Goal: Use online tool/utility: Use online tool/utility

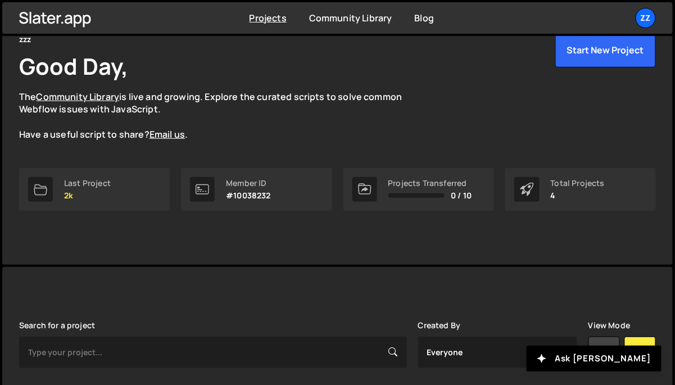
scroll to position [265, 0]
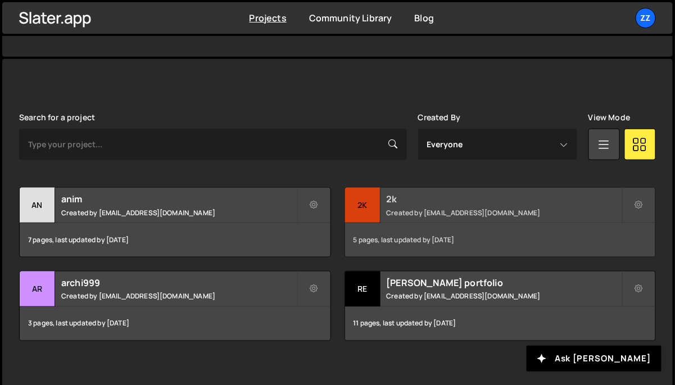
click at [356, 200] on div "2k" at bounding box center [362, 205] width 35 height 35
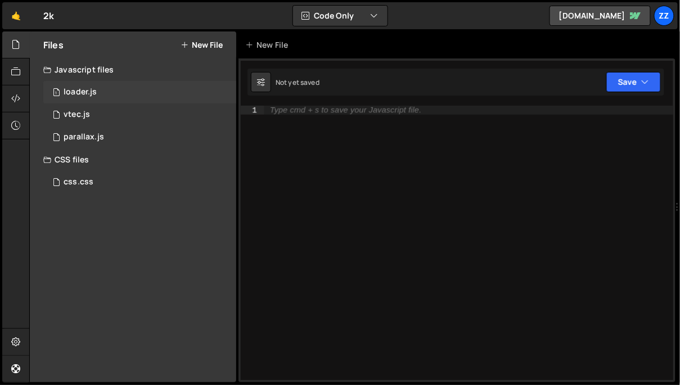
click at [140, 94] on div "1 loader.js 0" at bounding box center [139, 92] width 193 height 22
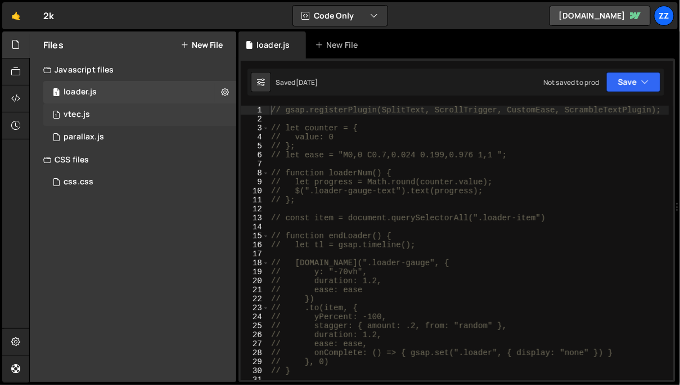
click at [133, 111] on div "1 vtec.js 0" at bounding box center [139, 114] width 193 height 22
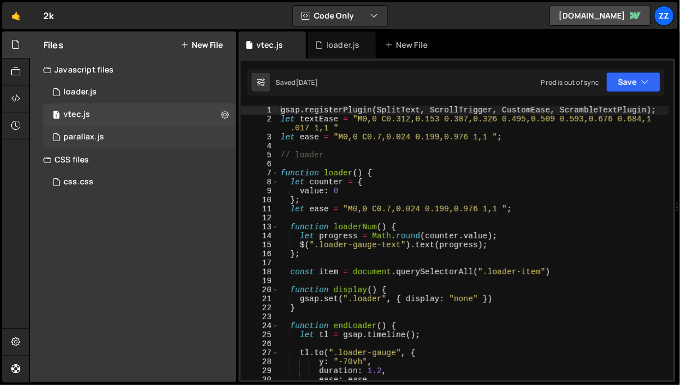
click at [134, 131] on div "1 parallax.js 0" at bounding box center [139, 137] width 193 height 22
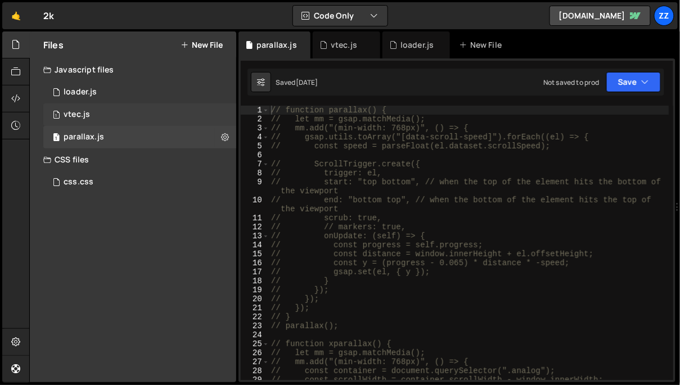
click at [135, 116] on div "1 vtec.js 0" at bounding box center [139, 114] width 193 height 22
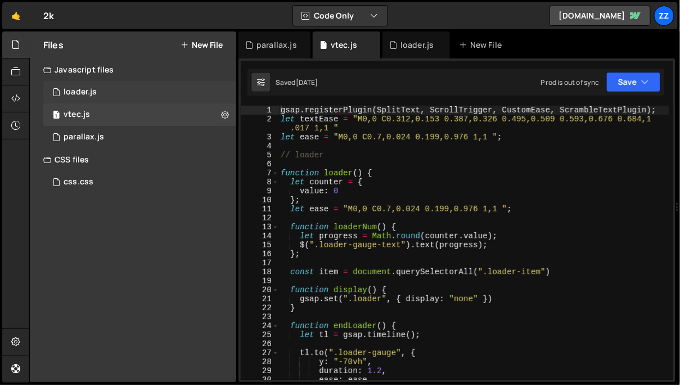
click at [138, 89] on div "1 loader.js 0" at bounding box center [139, 92] width 193 height 22
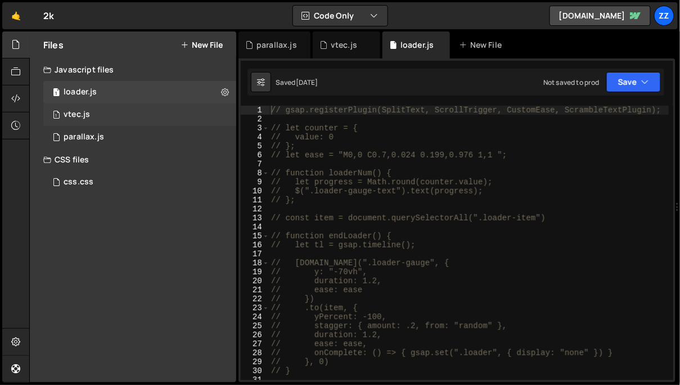
click at [139, 115] on div "1 vtec.js 0" at bounding box center [139, 114] width 193 height 22
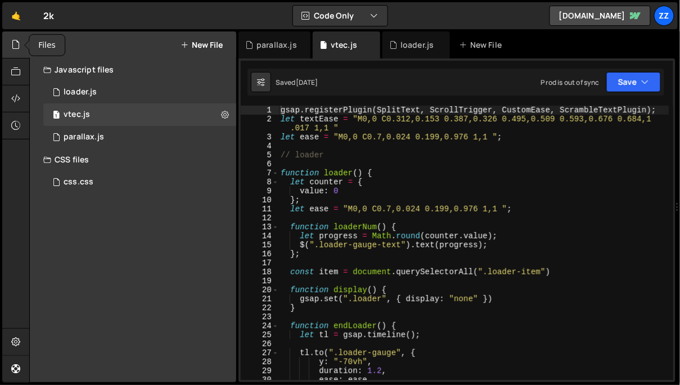
click at [13, 48] on icon at bounding box center [15, 44] width 9 height 12
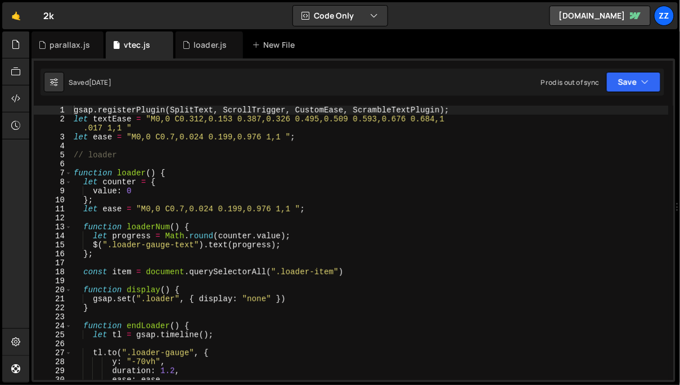
click at [332, 188] on div "gsap . registerPlugin ( SplitText , ScrollTrigger , CustomEase , ScrambleTextPl…" at bounding box center [369, 252] width 597 height 293
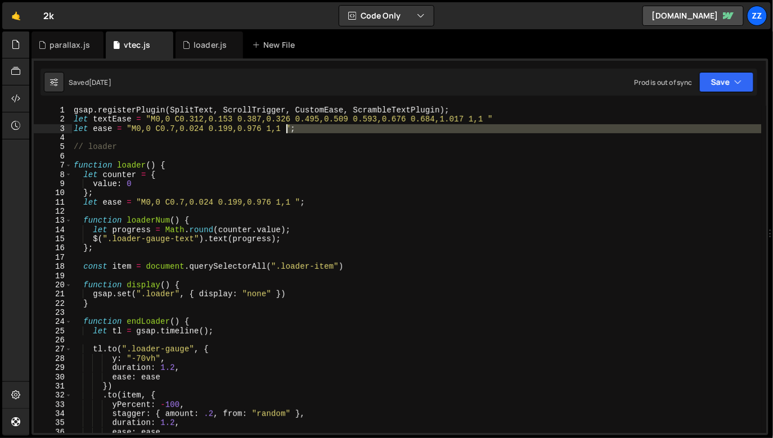
drag, startPoint x: 305, startPoint y: 134, endPoint x: 281, endPoint y: 132, distance: 24.3
click at [281, 132] on div "gsap . registerPlugin ( SplitText , ScrollTrigger , CustomEase , ScrambleTextPl…" at bounding box center [416, 277] width 690 height 342
click at [281, 132] on div "gsap . registerPlugin ( SplitText , ScrollTrigger , CustomEase , ScrambleTextPl…" at bounding box center [416, 269] width 690 height 327
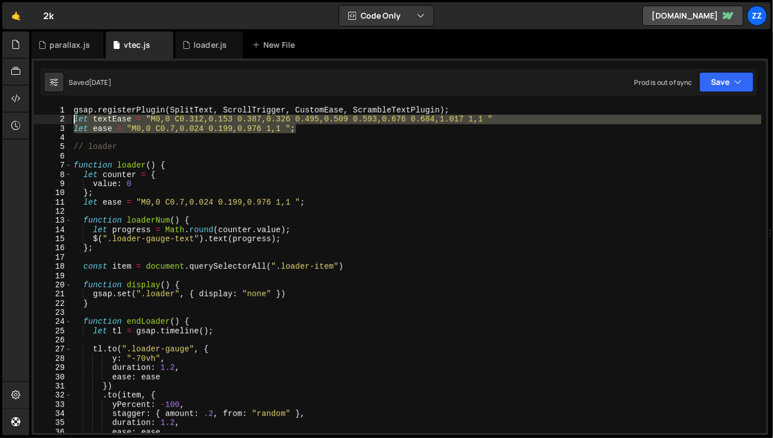
drag, startPoint x: 297, startPoint y: 128, endPoint x: 106, endPoint y: 121, distance: 191.3
click at [94, 120] on div "gsap . registerPlugin ( SplitText , ScrollTrigger , CustomEase , ScrambleTextPl…" at bounding box center [416, 277] width 690 height 342
type textarea "let textEase = "M0,0 C0.312,0.153 0.387,0.326 0.495,0.509 0.593,0.676 0.684,1.0…"
click at [245, 133] on div "gsap . registerPlugin ( SplitText , ScrollTrigger , CustomEase , ScrambleTextPl…" at bounding box center [416, 277] width 690 height 342
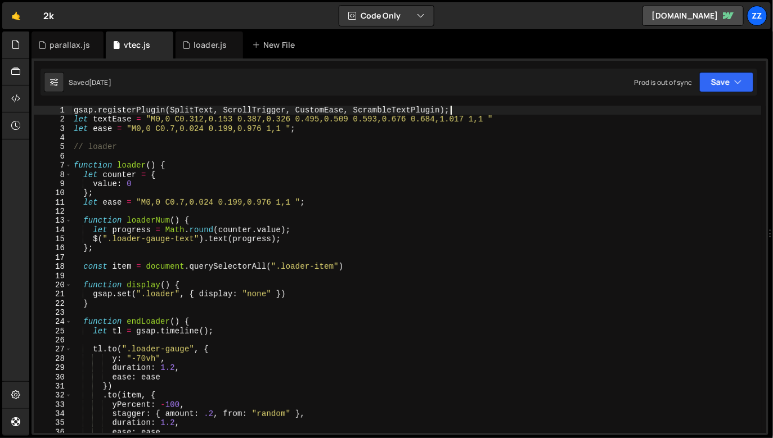
click at [480, 108] on div "gsap . registerPlugin ( SplitText , ScrollTrigger , CustomEase , ScrambleTextPl…" at bounding box center [416, 277] width 690 height 342
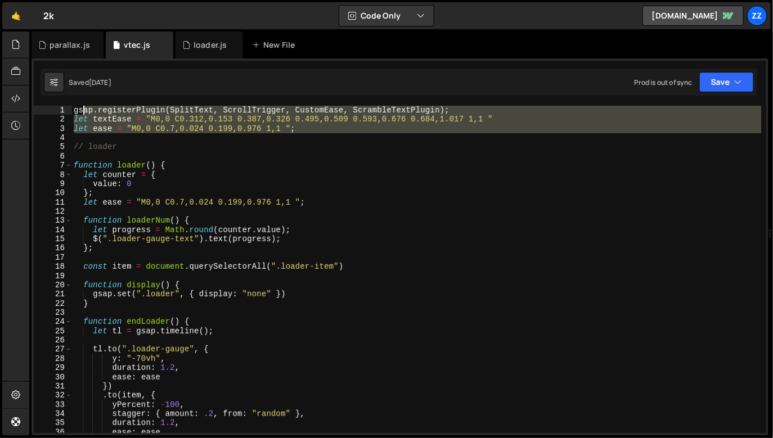
drag, startPoint x: 311, startPoint y: 138, endPoint x: 82, endPoint y: 110, distance: 231.1
click at [82, 110] on div "gsap . registerPlugin ( SplitText , ScrollTrigger , CustomEase , ScrambleTextPl…" at bounding box center [416, 277] width 690 height 342
click at [82, 110] on div "gsap . registerPlugin ( SplitText , ScrollTrigger , CustomEase , ScrambleTextPl…" at bounding box center [416, 269] width 690 height 327
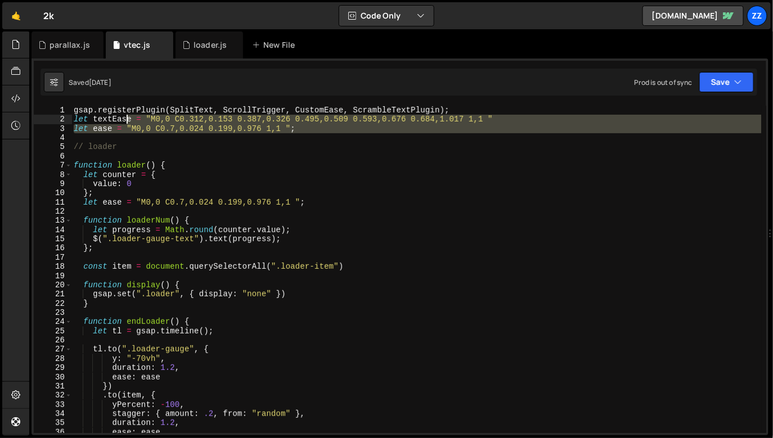
drag, startPoint x: 303, startPoint y: 136, endPoint x: 110, endPoint y: 119, distance: 193.6
click at [110, 119] on div "gsap . registerPlugin ( SplitText , ScrollTrigger , CustomEase , ScrambleTextPl…" at bounding box center [416, 277] width 690 height 342
click at [110, 119] on div "gsap . registerPlugin ( SplitText , ScrollTrigger , CustomEase , ScrambleTextPl…" at bounding box center [416, 269] width 690 height 327
type textarea "let textEase = "M0,0 C0.312,0.153 0.387,0.326 0.495,0.509 0.593,0.676 0.684,1.0…"
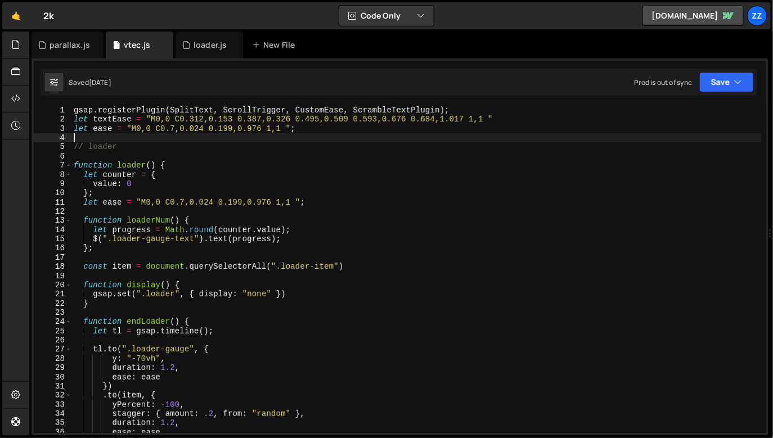
click at [278, 140] on div "gsap . registerPlugin ( SplitText , ScrollTrigger , CustomEase , ScrambleTextPl…" at bounding box center [416, 277] width 690 height 342
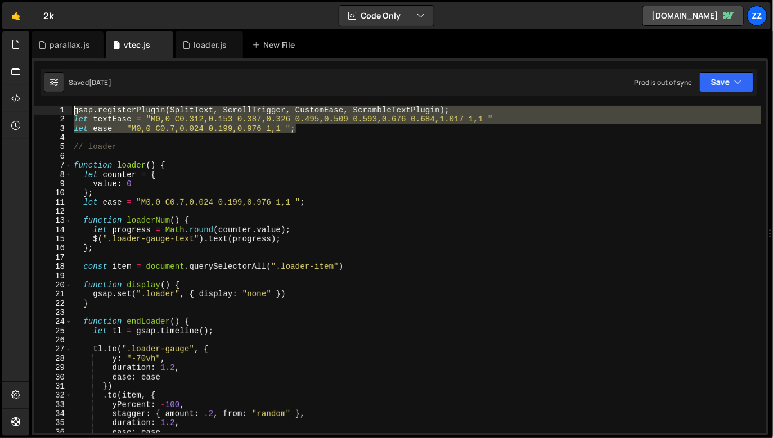
drag, startPoint x: 297, startPoint y: 132, endPoint x: 60, endPoint y: 112, distance: 238.0
click at [60, 112] on div "1 2 3 4 5 6 7 8 9 10 11 12 13 14 15 16 17 18 19 20 21 22 23 24 25 26 27 28 29 3…" at bounding box center [400, 269] width 732 height 327
click at [129, 132] on div "gsap . registerPlugin ( SplitText , ScrollTrigger , CustomEase , ScrambleTextPl…" at bounding box center [416, 269] width 690 height 327
drag, startPoint x: 301, startPoint y: 129, endPoint x: 70, endPoint y: 102, distance: 232.7
click at [70, 102] on div "1 Type cmd + s to save your Javascript file. הההההההההההההההההההההההההההההההההה…" at bounding box center [399, 246] width 737 height 377
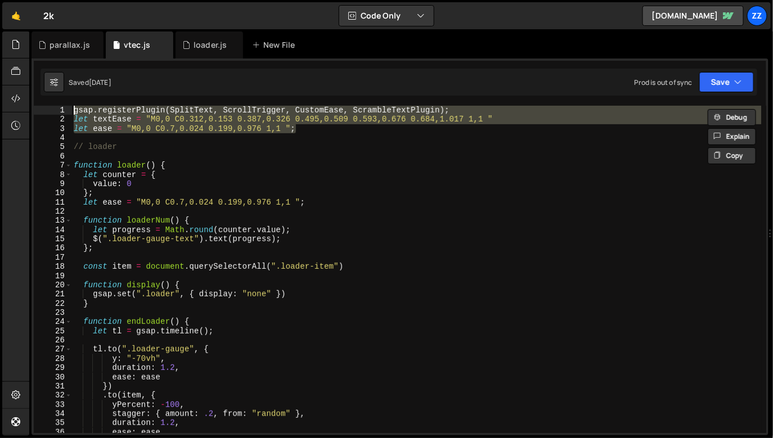
click at [102, 127] on div "gsap . registerPlugin ( SplitText , ScrollTrigger , CustomEase , ScrambleTextPl…" at bounding box center [416, 269] width 690 height 327
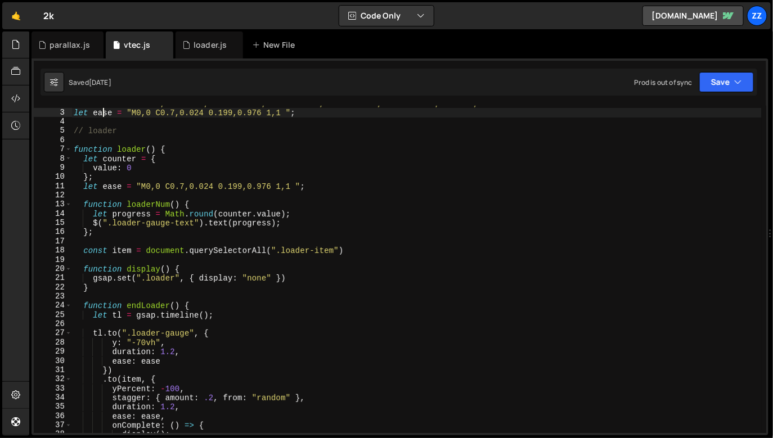
scroll to position [28, 0]
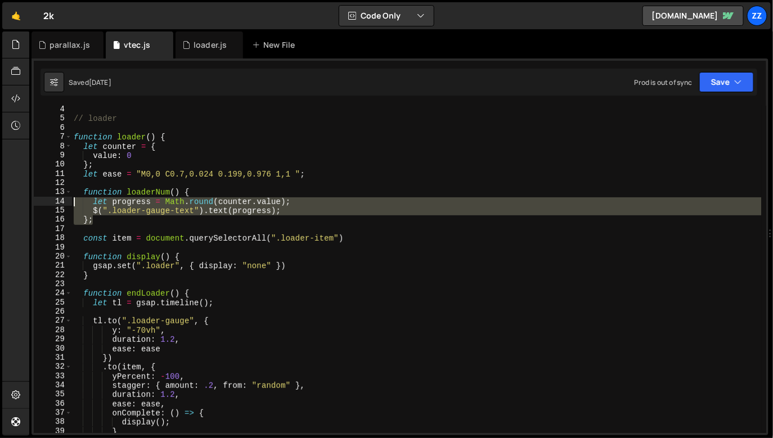
drag, startPoint x: 116, startPoint y: 215, endPoint x: 70, endPoint y: 198, distance: 48.8
click at [70, 198] on div "let ease = "M0,0 C0.7,0.024 0.199,0.976 1,1 "; 4 5 6 7 8 9 10 11 12 13 14 15 16…" at bounding box center [400, 269] width 732 height 327
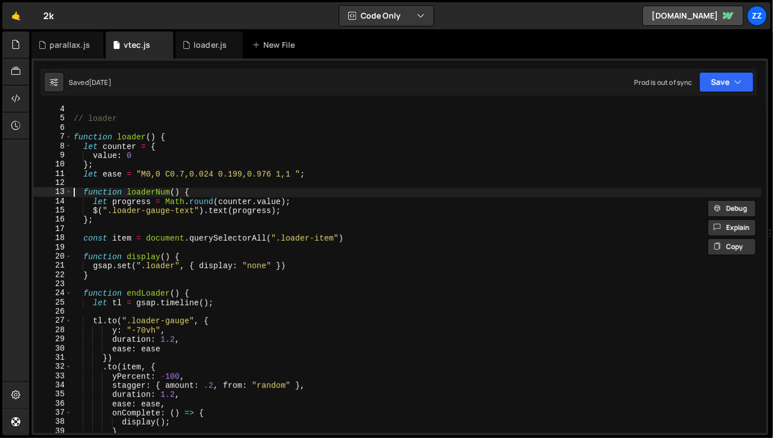
click at [75, 196] on div "// loader function loader ( ) { let counter = { value : 0 } ; let ease = "M0,0 …" at bounding box center [416, 276] width 690 height 342
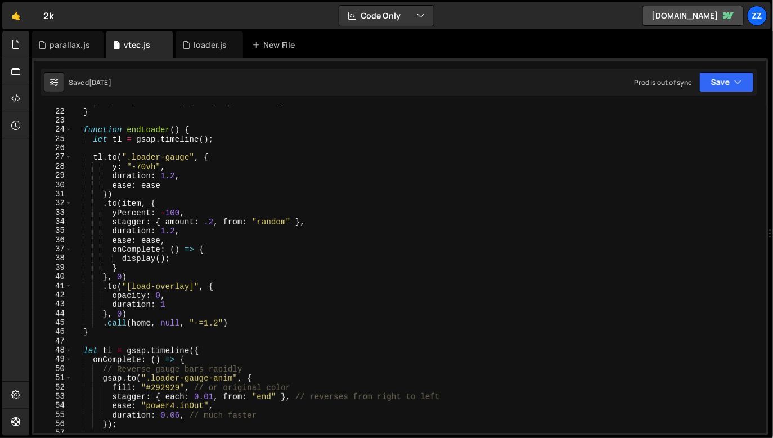
scroll to position [168, 0]
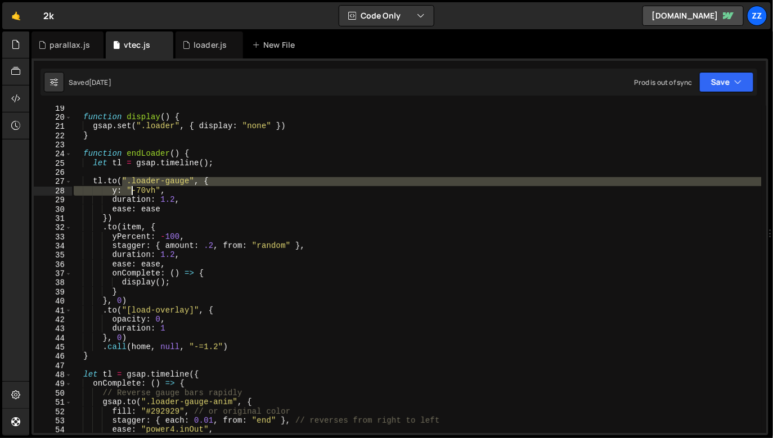
drag, startPoint x: 121, startPoint y: 180, endPoint x: 140, endPoint y: 199, distance: 27.0
click at [140, 198] on div "function display ( ) { gsap . set ( ".loader" , { display : "none" }) } functio…" at bounding box center [416, 274] width 690 height 342
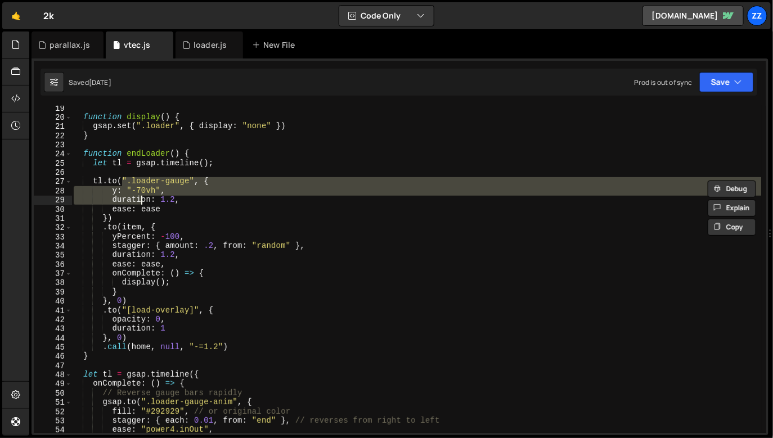
click at [140, 199] on div "function display ( ) { gsap . set ( ".loader" , { display : "none" }) } functio…" at bounding box center [416, 269] width 690 height 327
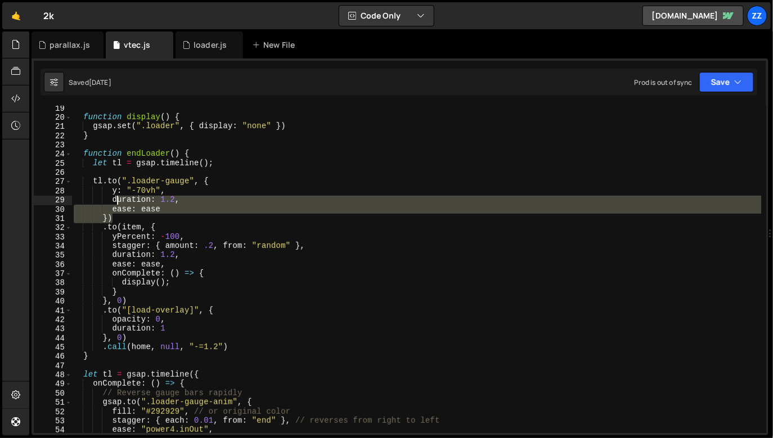
drag, startPoint x: 161, startPoint y: 221, endPoint x: 134, endPoint y: 234, distance: 29.9
click at [134, 234] on div "function display ( ) { gsap . set ( ".loader" , { display : "none" }) } functio…" at bounding box center [416, 274] width 690 height 342
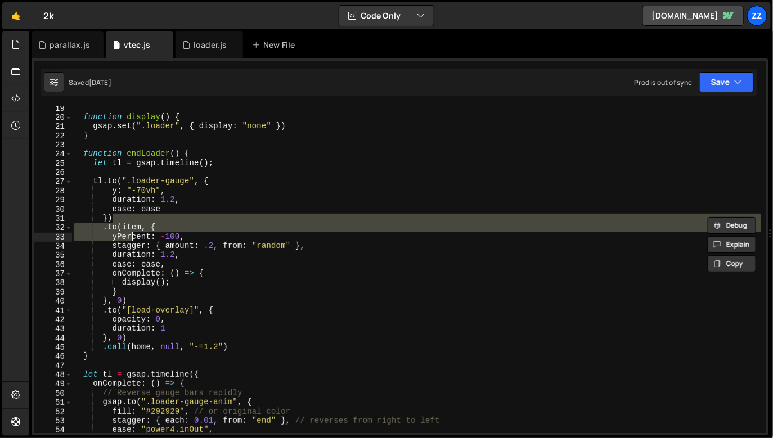
click at [134, 234] on div "function display ( ) { gsap . set ( ".loader" , { display : "none" }) } functio…" at bounding box center [416, 269] width 690 height 327
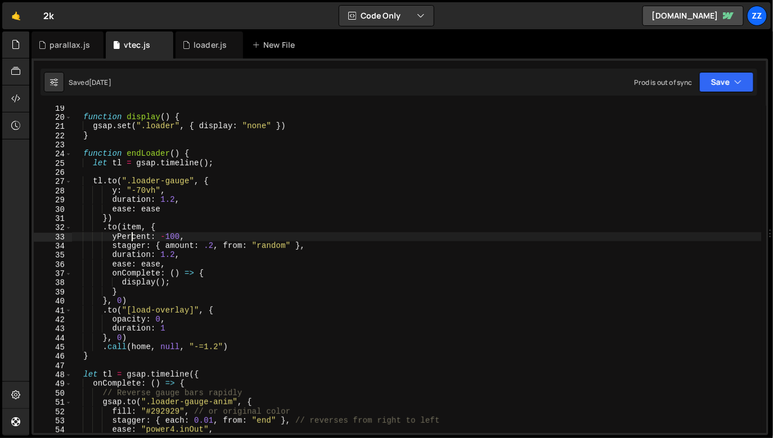
scroll to position [155, 0]
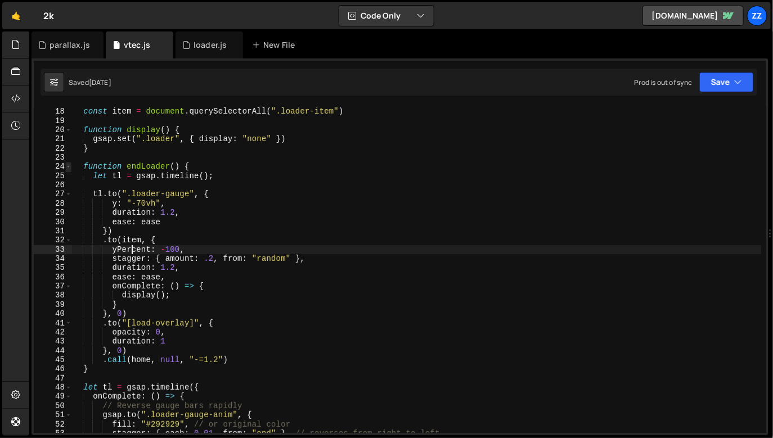
click at [67, 163] on span at bounding box center [68, 166] width 6 height 9
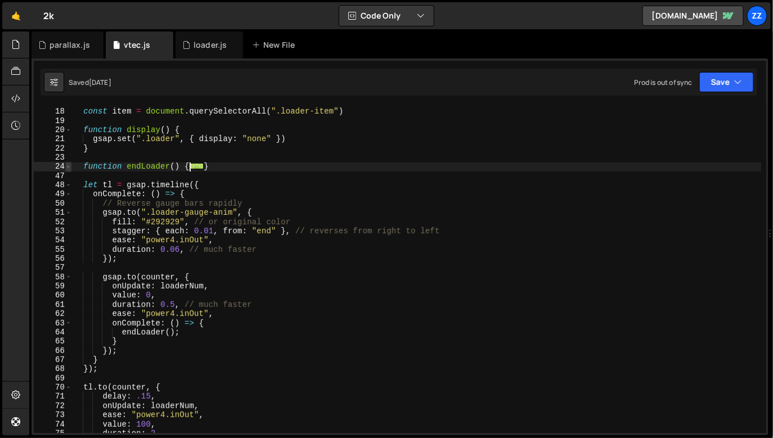
click at [67, 168] on span at bounding box center [68, 166] width 6 height 9
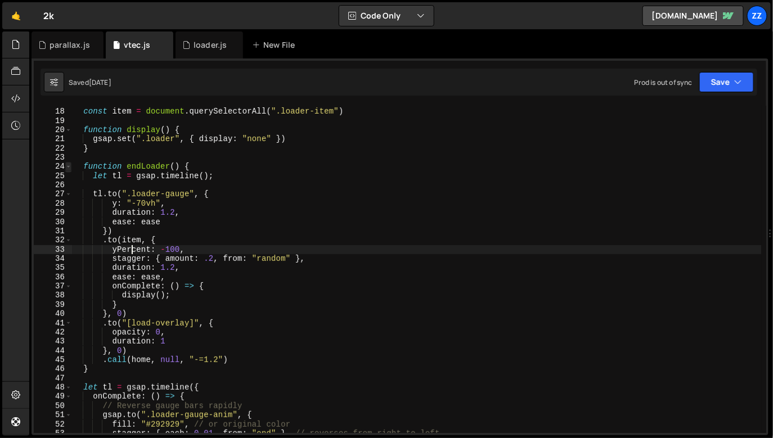
click at [67, 168] on span at bounding box center [68, 166] width 6 height 9
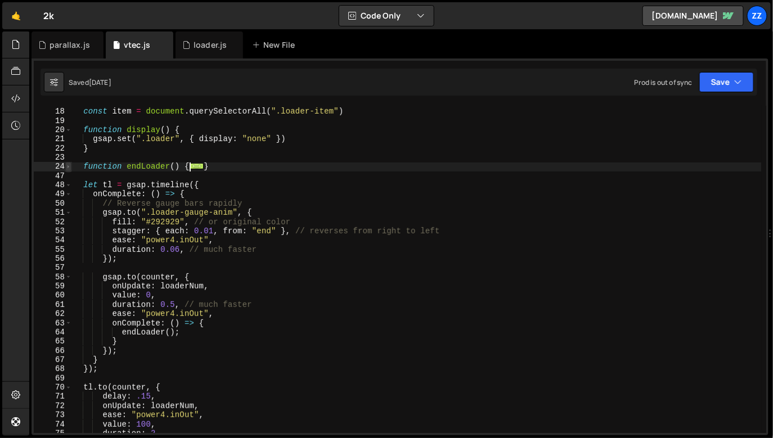
click at [67, 168] on span at bounding box center [68, 166] width 6 height 9
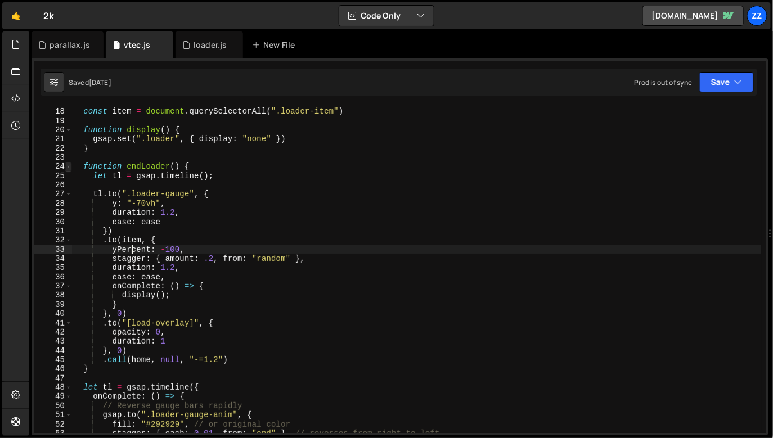
click at [67, 168] on span at bounding box center [68, 166] width 6 height 9
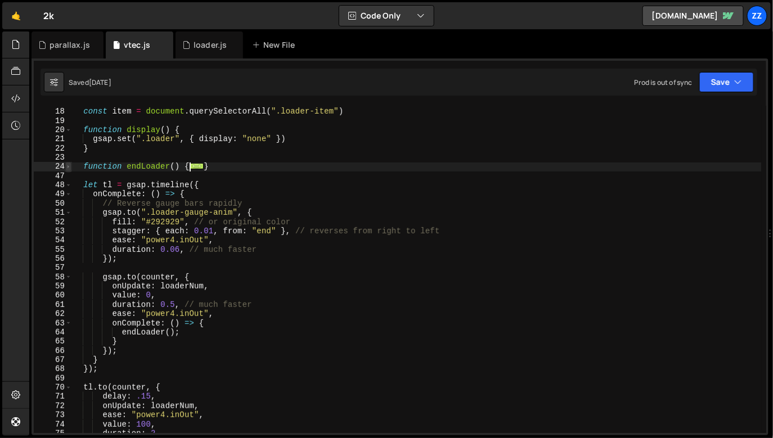
click at [69, 168] on span at bounding box center [68, 166] width 6 height 9
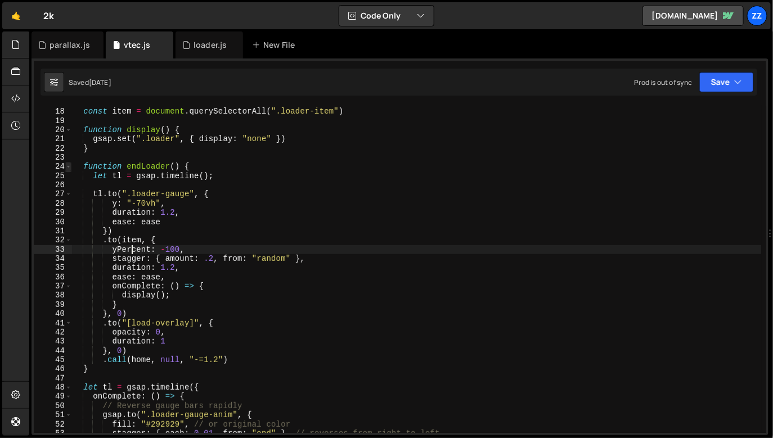
click at [69, 166] on span at bounding box center [68, 166] width 6 height 9
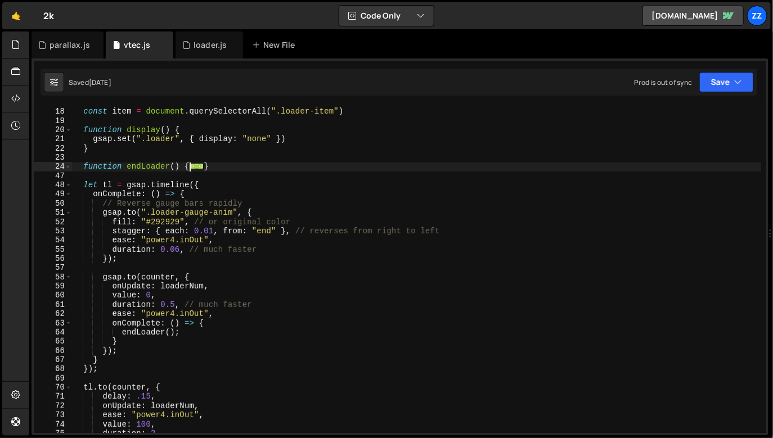
click at [71, 186] on div "48" at bounding box center [53, 184] width 38 height 9
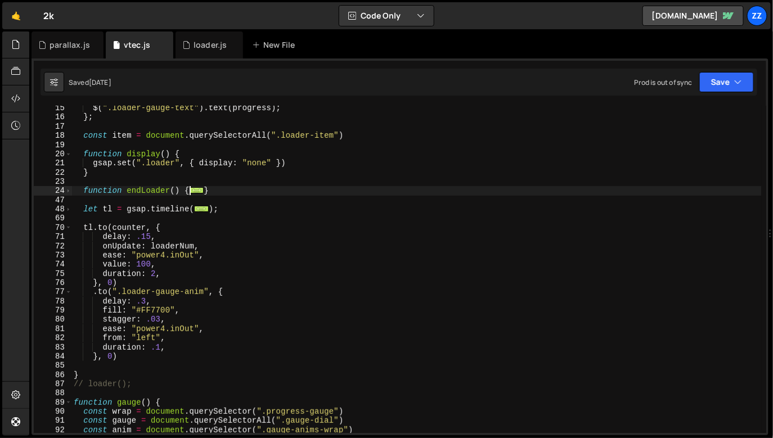
scroll to position [106, 0]
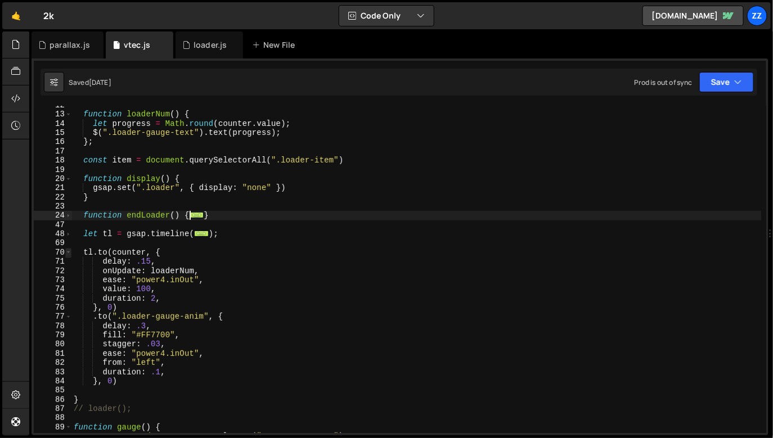
click at [68, 255] on span at bounding box center [68, 252] width 6 height 9
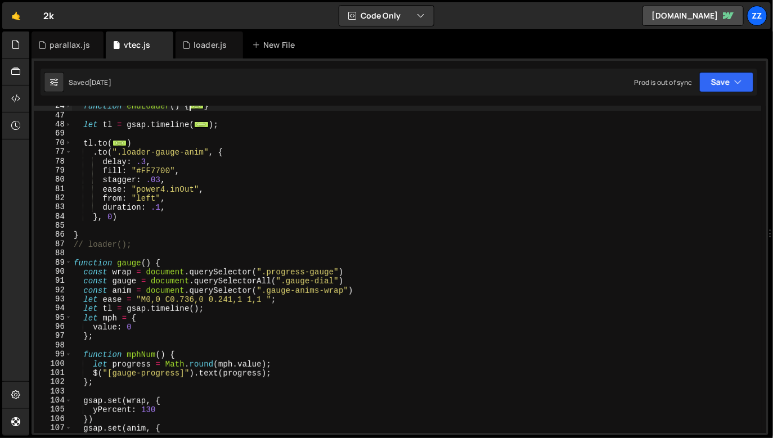
scroll to position [293, 0]
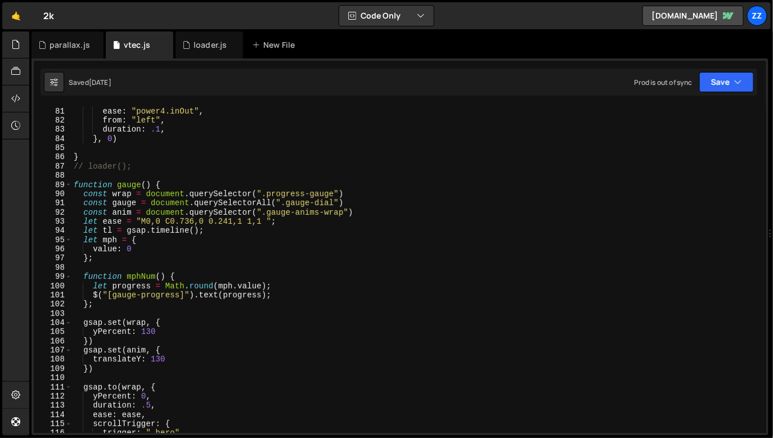
click at [71, 185] on div "89" at bounding box center [53, 184] width 38 height 9
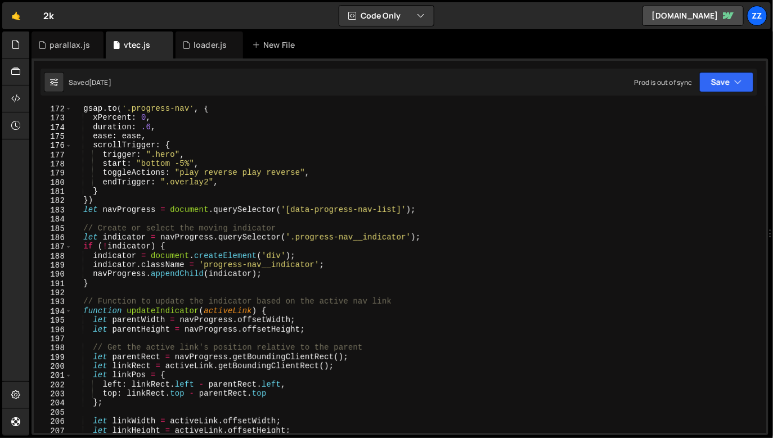
scroll to position [266, 0]
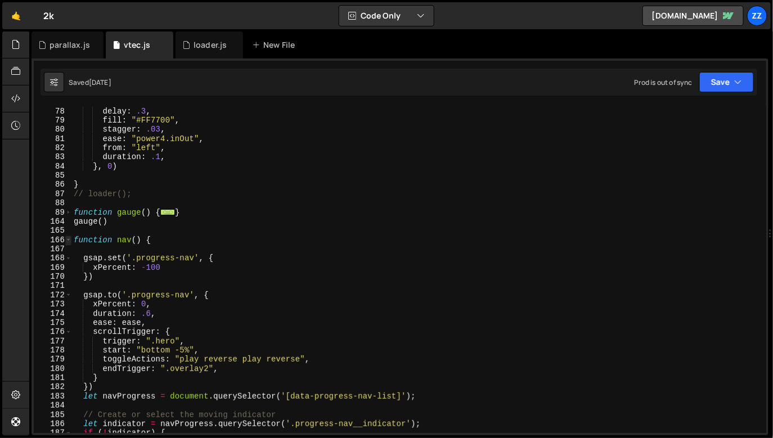
click at [65, 243] on span at bounding box center [68, 240] width 6 height 9
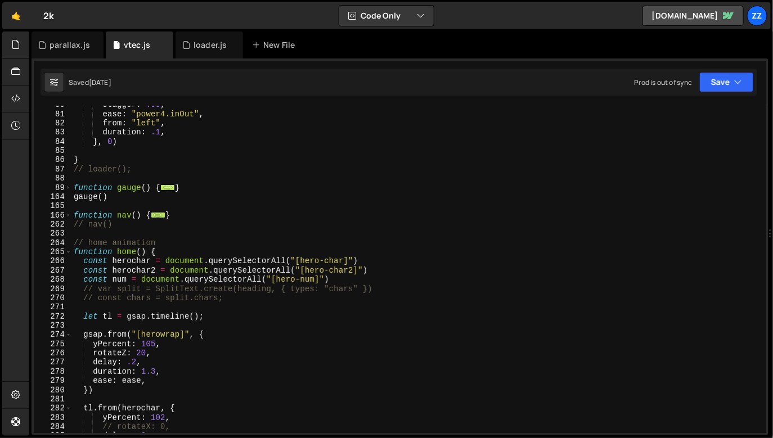
scroll to position [342, 0]
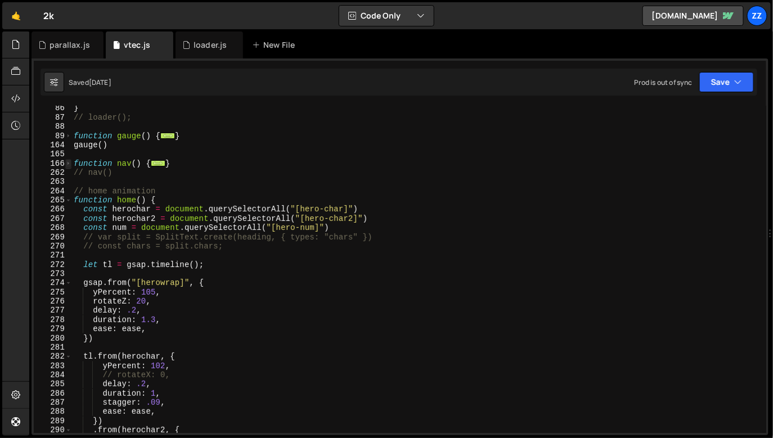
click at [66, 166] on span at bounding box center [68, 163] width 6 height 9
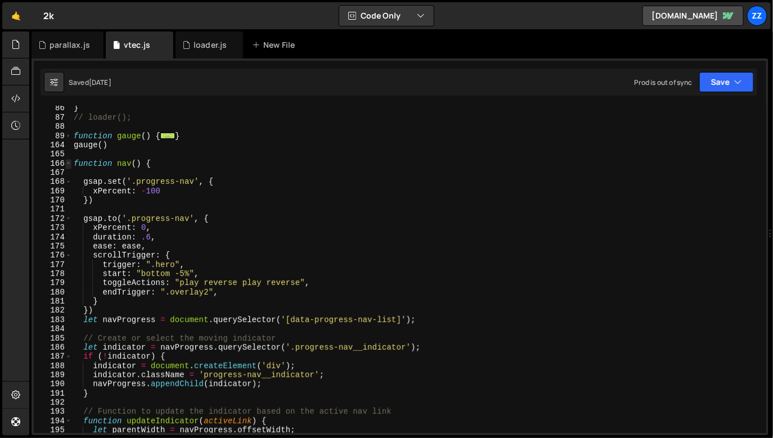
click at [70, 164] on span at bounding box center [68, 163] width 6 height 9
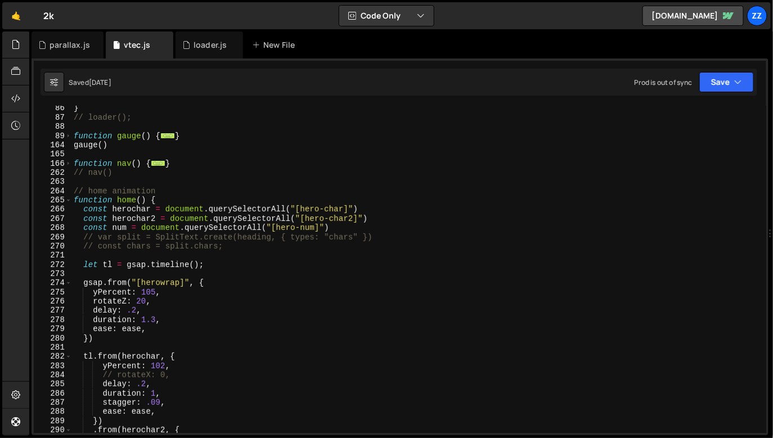
scroll to position [367, 0]
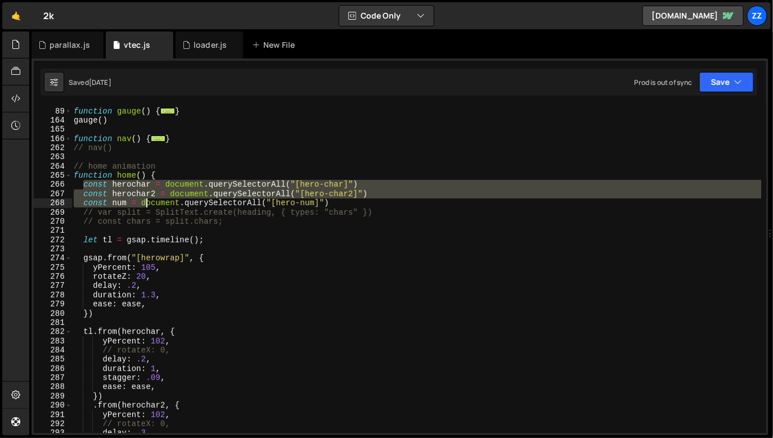
drag, startPoint x: 85, startPoint y: 183, endPoint x: 248, endPoint y: 230, distance: 169.8
click at [248, 230] on div "function gauge ( ) { ... } gauge ( ) function nav ( ) { ... } // nav() // home …" at bounding box center [416, 268] width 690 height 342
type textarea "// const chars = split.chars;"
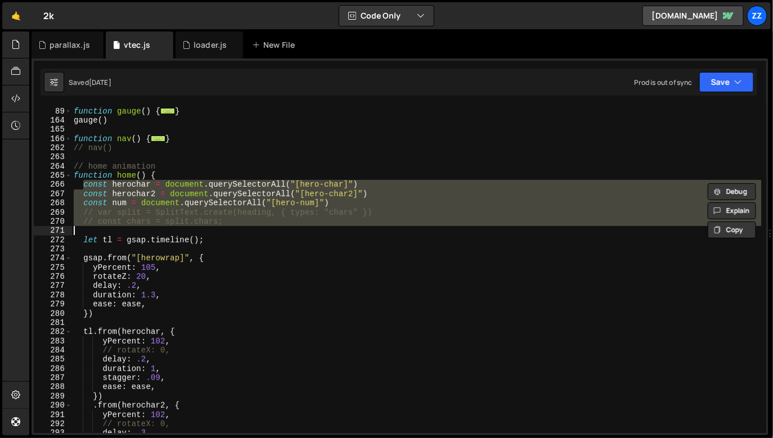
click at [249, 230] on div "function gauge ( ) { ... } gauge ( ) function nav ( ) { ... } // nav() // home …" at bounding box center [416, 269] width 690 height 327
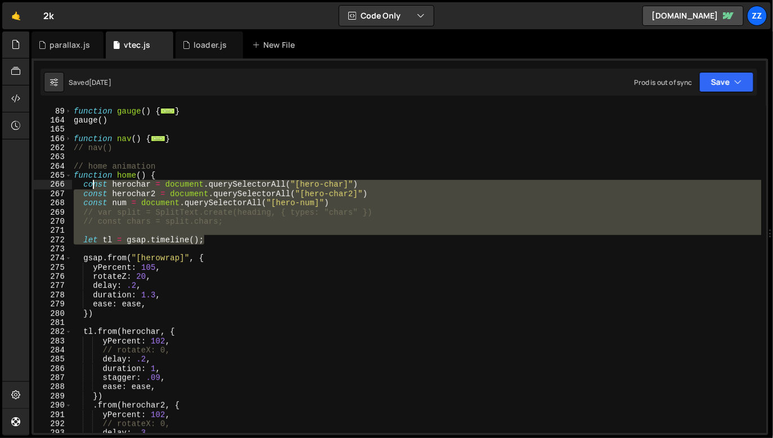
drag, startPoint x: 268, startPoint y: 241, endPoint x: 88, endPoint y: 182, distance: 189.4
click at [88, 182] on div "function gauge ( ) { ... } gauge ( ) function nav ( ) { ... } // nav() // home …" at bounding box center [416, 268] width 690 height 342
click at [88, 182] on div "function gauge ( ) { ... } gauge ( ) function nav ( ) { ... } // nav() // home …" at bounding box center [416, 269] width 690 height 327
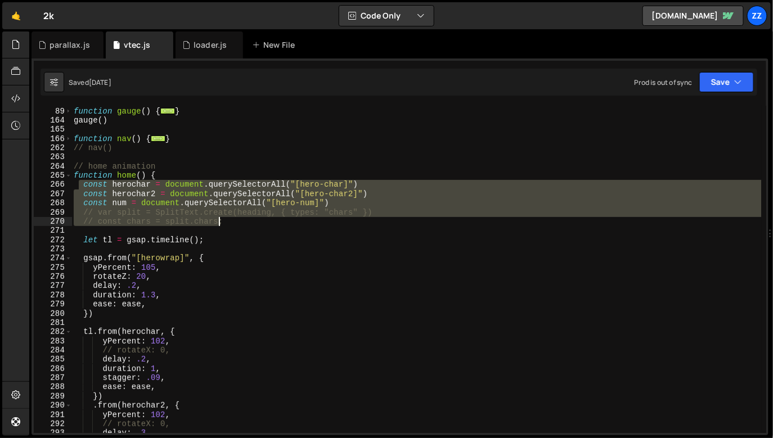
drag, startPoint x: 80, startPoint y: 180, endPoint x: 247, endPoint y: 232, distance: 174.8
click at [247, 232] on div "function gauge ( ) { ... } gauge ( ) function nav ( ) { ... } // nav() // home …" at bounding box center [416, 268] width 690 height 342
type textarea "// const chars = split.chars;"
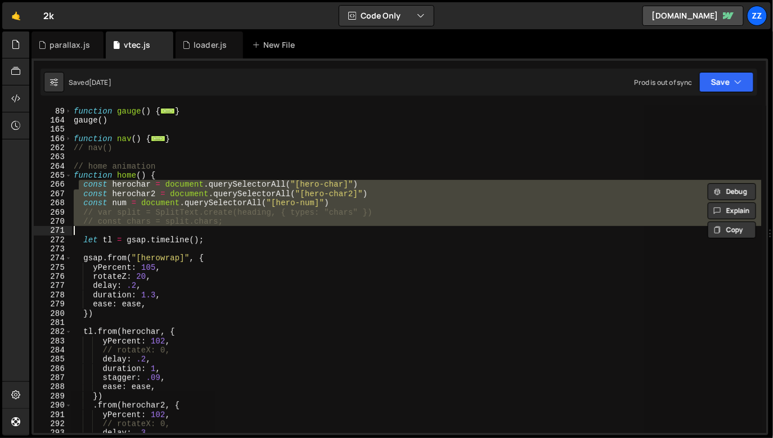
click at [247, 232] on div "function gauge ( ) { ... } gauge ( ) function nav ( ) { ... } // nav() // home …" at bounding box center [416, 269] width 690 height 327
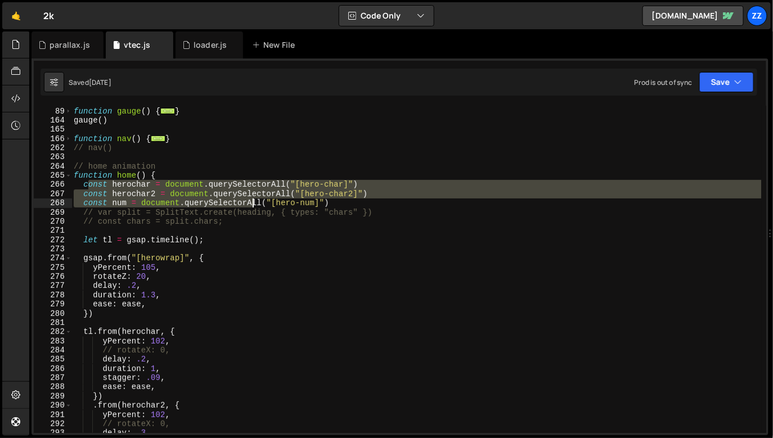
drag, startPoint x: 86, startPoint y: 183, endPoint x: 251, endPoint y: 205, distance: 166.2
click at [251, 205] on div "function gauge ( ) { ... } gauge ( ) function nav ( ) { ... } // nav() // home …" at bounding box center [416, 268] width 690 height 342
click at [251, 205] on div "function gauge ( ) { ... } gauge ( ) function nav ( ) { ... } // nav() // home …" at bounding box center [416, 269] width 690 height 327
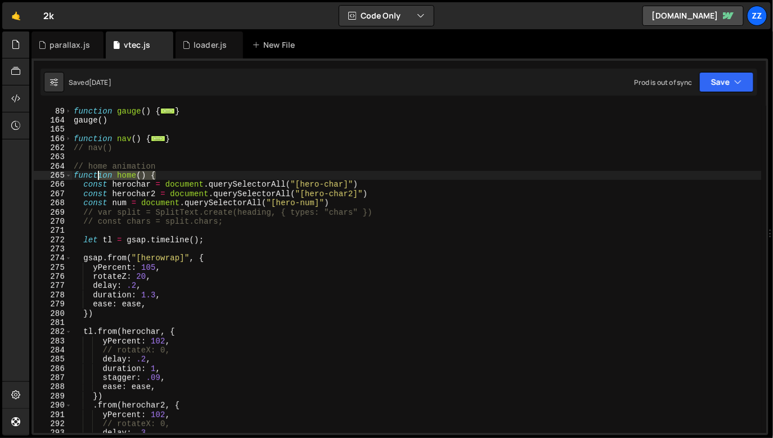
drag, startPoint x: 106, startPoint y: 172, endPoint x: 67, endPoint y: 169, distance: 38.4
click at [67, 169] on div "const num = document.querySelectorAll("[hero-num]") 88 89 164 165 166 262 263 2…" at bounding box center [400, 269] width 732 height 327
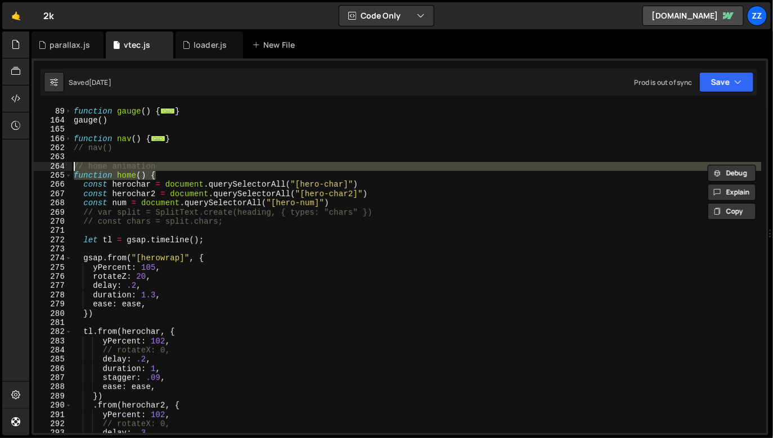
click at [142, 175] on div "function gauge ( ) { ... } gauge ( ) function nav ( ) { ... } // nav() // home …" at bounding box center [416, 269] width 690 height 327
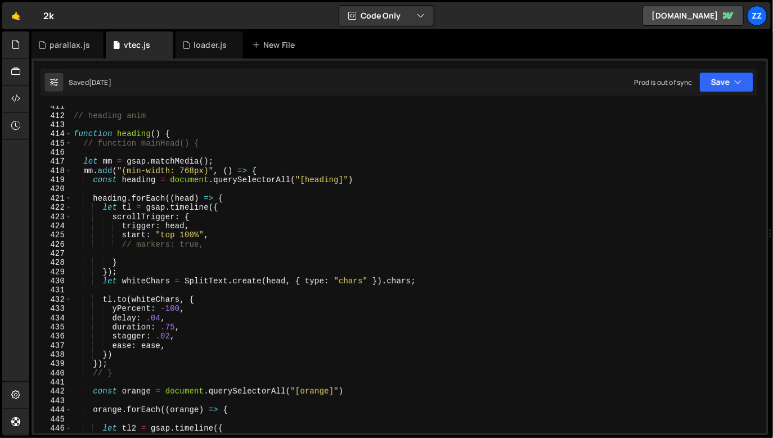
scroll to position [1755, 0]
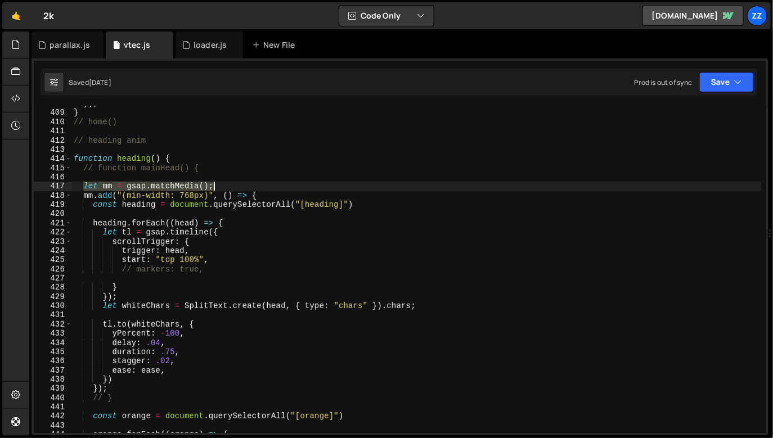
drag, startPoint x: 85, startPoint y: 185, endPoint x: 223, endPoint y: 189, distance: 137.8
click at [223, 189] on div "}) ; } // home() // heading anim function heading ( ) { // function mainHead() …" at bounding box center [416, 270] width 690 height 342
click at [223, 189] on div "}) ; } // home() // heading anim function heading ( ) { // function mainHead() …" at bounding box center [416, 269] width 690 height 327
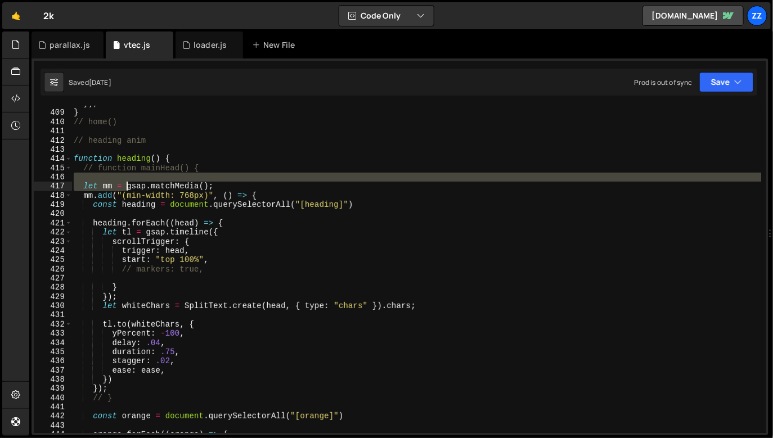
drag, startPoint x: 121, startPoint y: 185, endPoint x: 165, endPoint y: 187, distance: 43.9
click at [165, 187] on div "}) ; } // home() // heading anim function heading ( ) { // function mainHead() …" at bounding box center [416, 270] width 690 height 342
click at [165, 187] on div "}) ; } // home() // heading anim function heading ( ) { // function mainHead() …" at bounding box center [416, 269] width 690 height 327
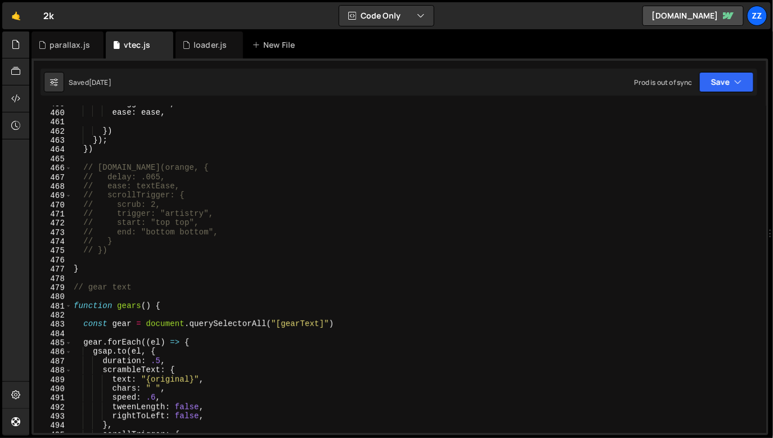
scroll to position [2397, 0]
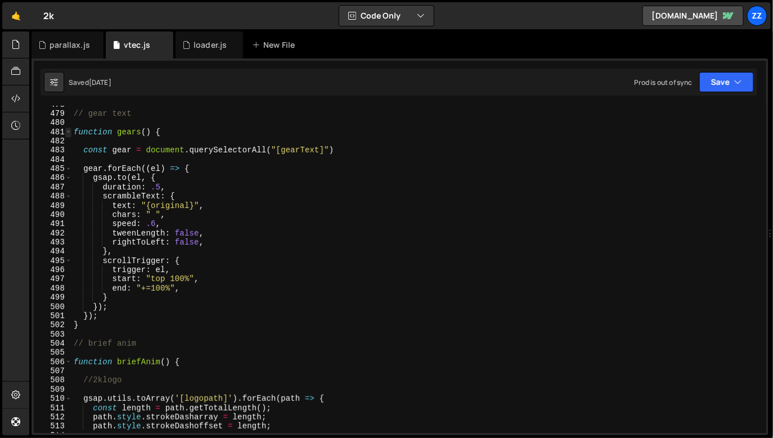
click at [66, 133] on span at bounding box center [68, 132] width 6 height 9
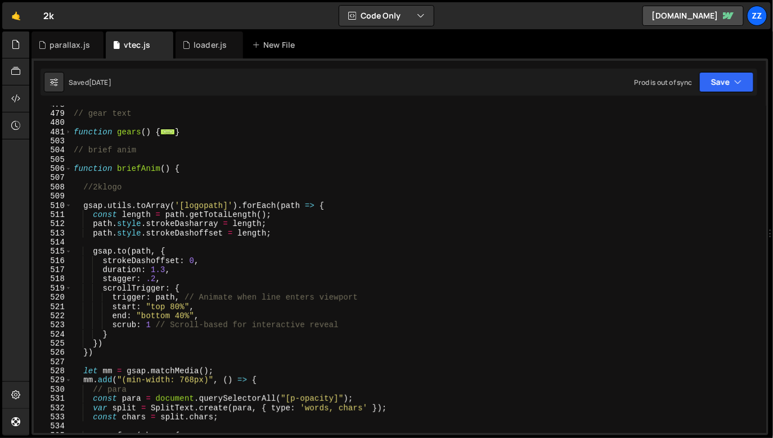
click at [71, 138] on div "503" at bounding box center [53, 141] width 38 height 9
click at [70, 131] on span at bounding box center [68, 132] width 6 height 9
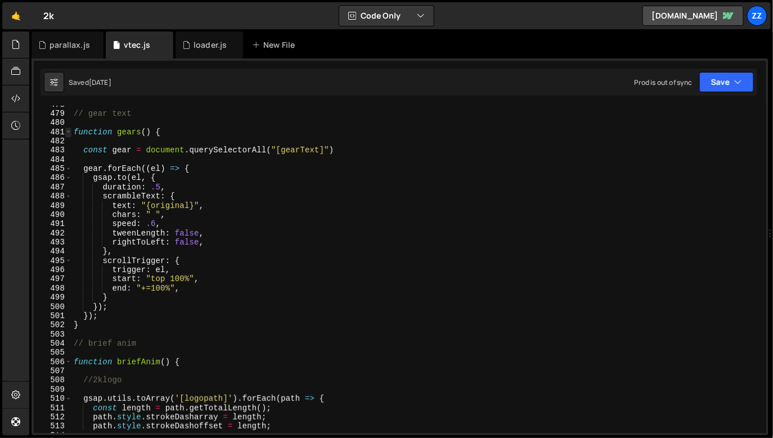
click at [69, 132] on span at bounding box center [68, 132] width 6 height 9
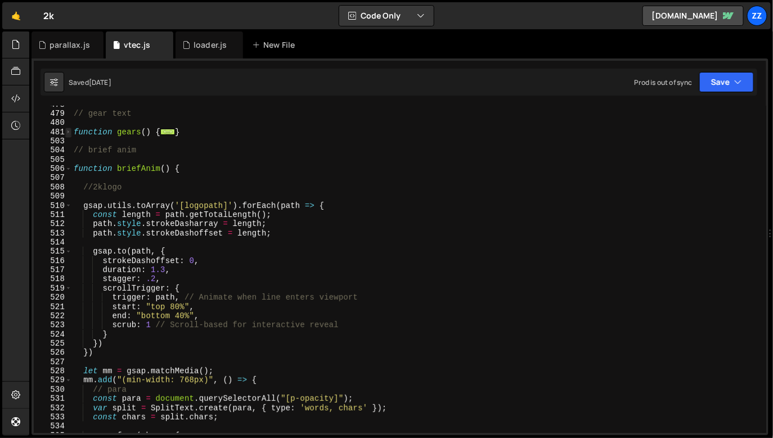
click at [67, 133] on span at bounding box center [68, 132] width 6 height 9
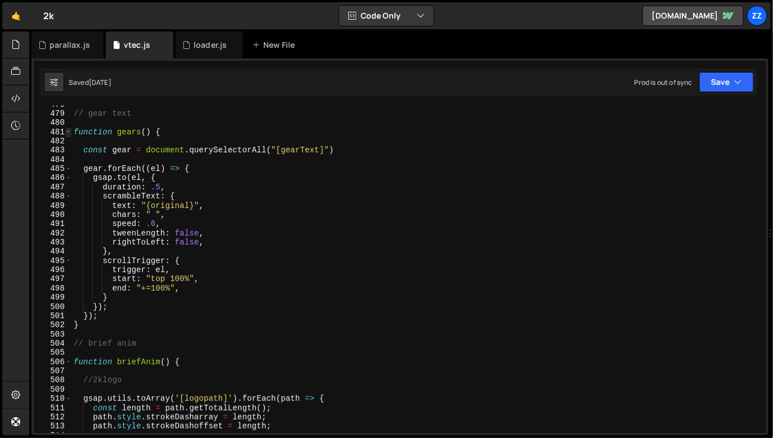
click at [67, 133] on span at bounding box center [68, 132] width 6 height 9
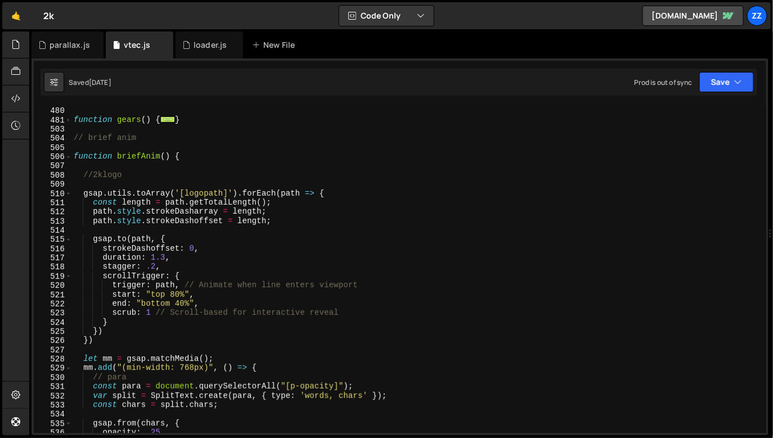
scroll to position [2422, 0]
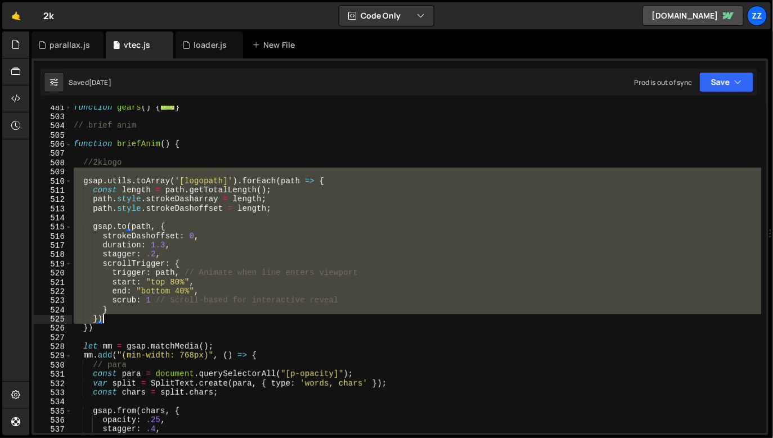
drag, startPoint x: 79, startPoint y: 175, endPoint x: 157, endPoint y: 316, distance: 161.3
click at [157, 316] on div "function gears ( ) { ... } // brief anim function briefAnim ( ) { //2klogo gsap…" at bounding box center [416, 274] width 690 height 342
click at [157, 316] on div "function gears ( ) { ... } // brief anim function briefAnim ( ) { //2klogo gsap…" at bounding box center [416, 269] width 690 height 327
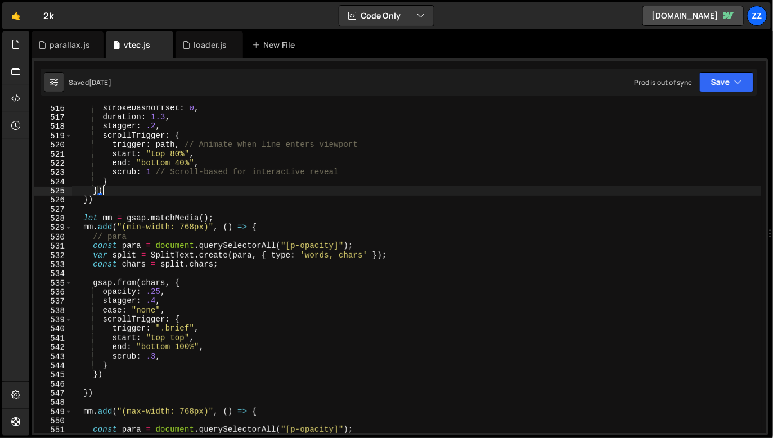
scroll to position [2640, 0]
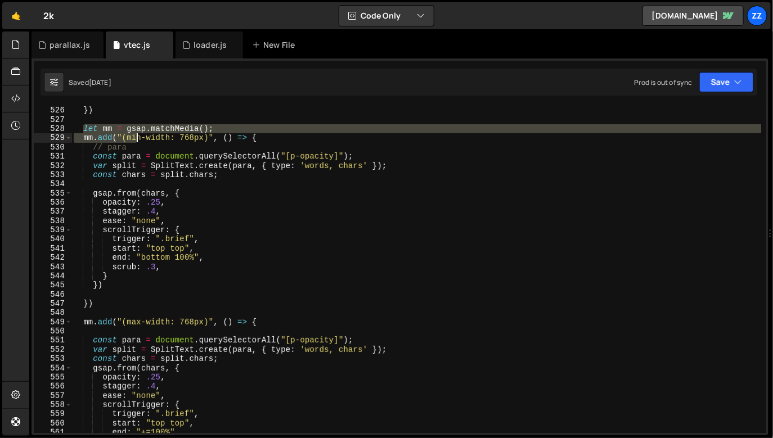
drag, startPoint x: 113, startPoint y: 136, endPoint x: 158, endPoint y: 141, distance: 45.3
click at [158, 141] on div "}) }) let mm = gsap . matchMedia ( ) ; mm . add ( "(min-width: 768px)" , ( ) =>…" at bounding box center [416, 268] width 690 height 342
click at [158, 141] on div "}) }) let mm = gsap . matchMedia ( ) ; mm . add ( "(min-width: 768px)" , ( ) =>…" at bounding box center [416, 269] width 690 height 327
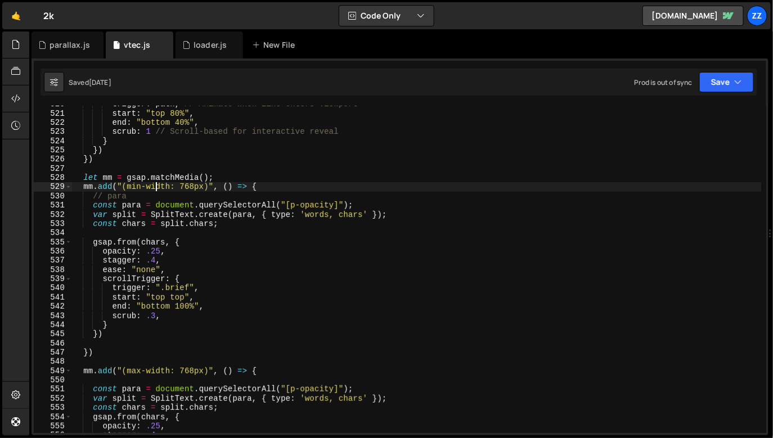
scroll to position [2567, 0]
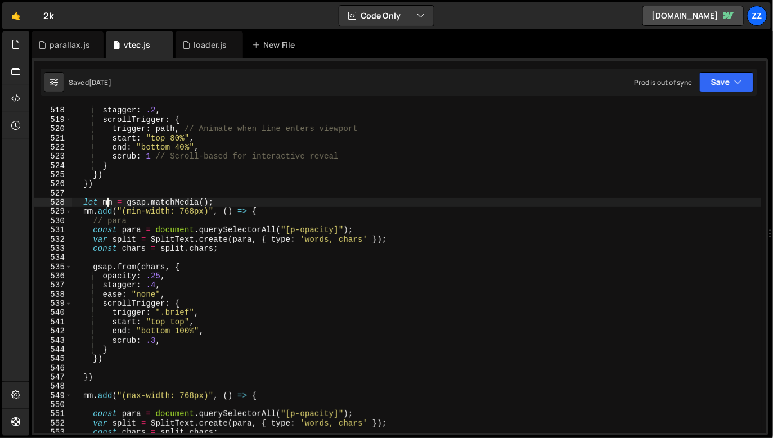
click at [109, 199] on div "duration : 1.3 , stagger : .2 , scrollTrigger : { trigger : path , // Animate w…" at bounding box center [416, 268] width 690 height 342
drag, startPoint x: 79, startPoint y: 203, endPoint x: 222, endPoint y: 206, distance: 142.8
click at [222, 206] on div "duration : 1.3 , stagger : .2 , scrollTrigger : { trigger : path , // Animate w…" at bounding box center [416, 268] width 690 height 342
click at [222, 206] on div "duration : 1.3 , stagger : .2 , scrollTrigger : { trigger : path , // Animate w…" at bounding box center [416, 269] width 690 height 327
drag, startPoint x: 225, startPoint y: 206, endPoint x: 79, endPoint y: 204, distance: 146.2
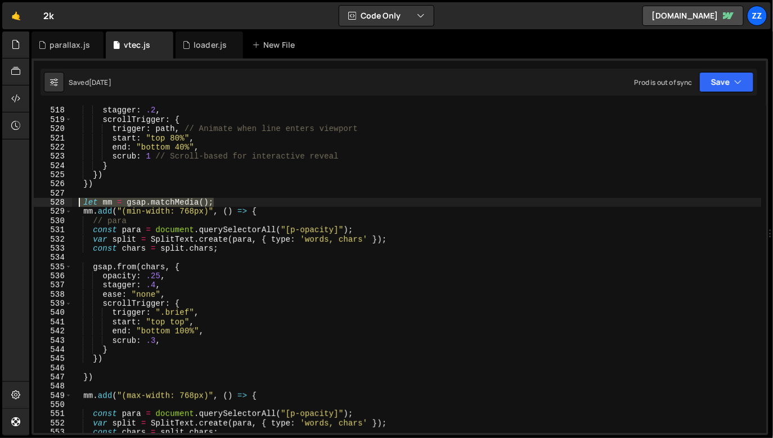
click at [79, 204] on div "duration : 1.3 , stagger : .2 , scrollTrigger : { trigger : path , // Animate w…" at bounding box center [416, 268] width 690 height 342
click at [79, 204] on div "duration : 1.3 , stagger : .2 , scrollTrigger : { trigger : path , // Animate w…" at bounding box center [416, 269] width 690 height 327
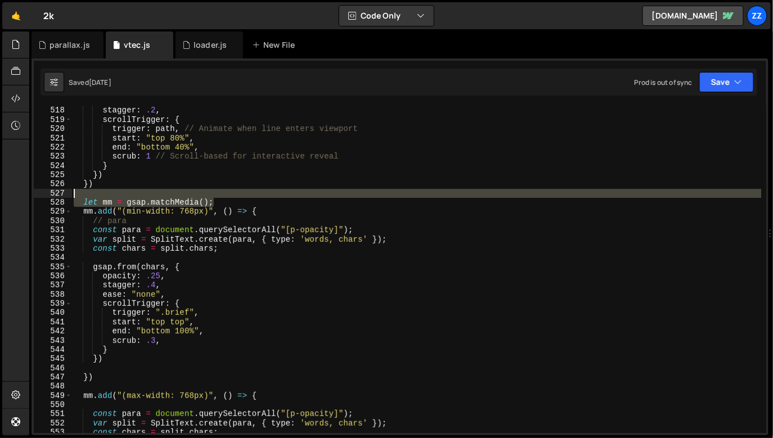
drag, startPoint x: 240, startPoint y: 205, endPoint x: 66, endPoint y: 196, distance: 174.0
click at [66, 196] on div "let mm = gsap.matchMedia(); 517 518 519 520 521 522 523 524 525 526 527 528 529…" at bounding box center [400, 269] width 732 height 327
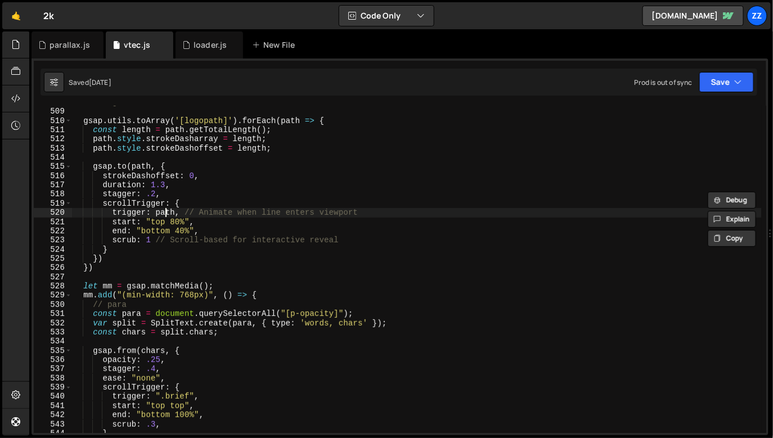
click at [166, 215] on div "//2klogo gsap . utils . toArray ( '[logopath]' ) . forEach ( path => { const le…" at bounding box center [416, 269] width 690 height 342
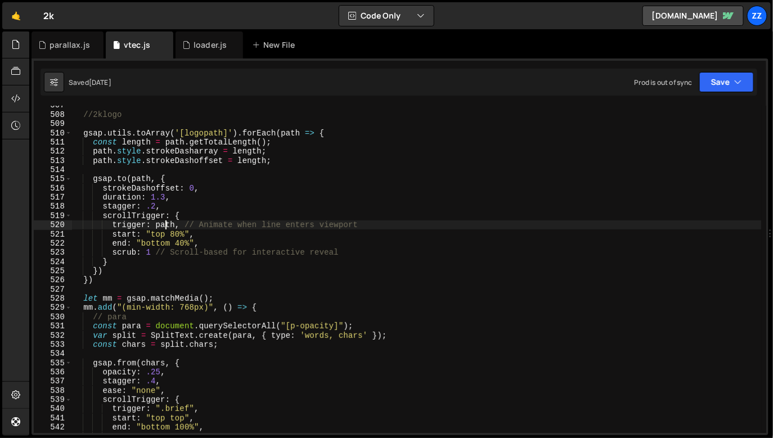
scroll to position [2403, 0]
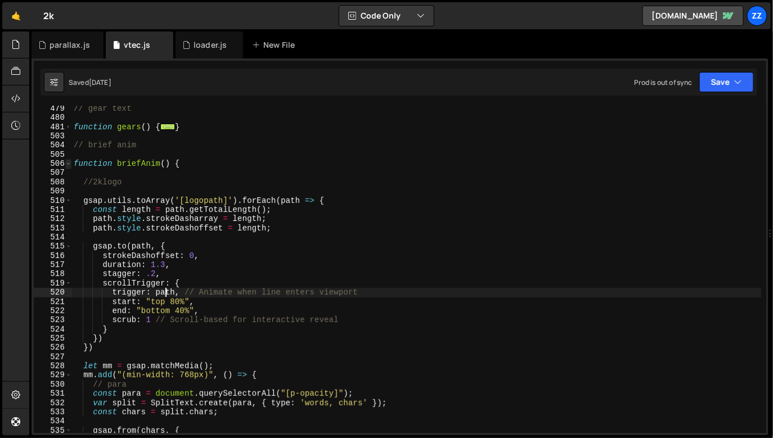
click at [66, 163] on span at bounding box center [68, 163] width 6 height 9
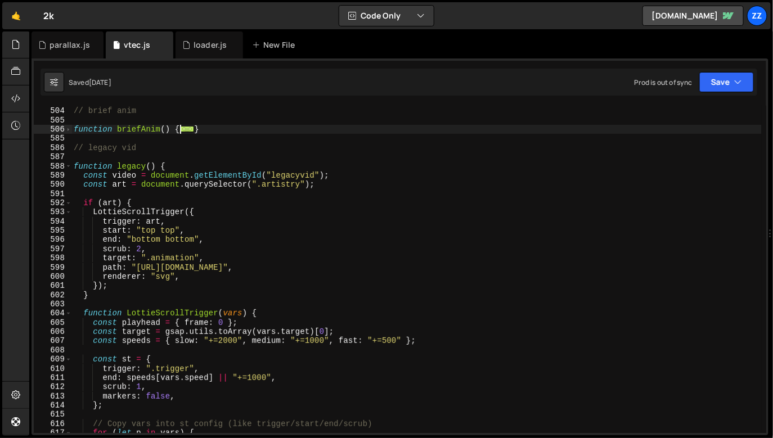
scroll to position [2424, 0]
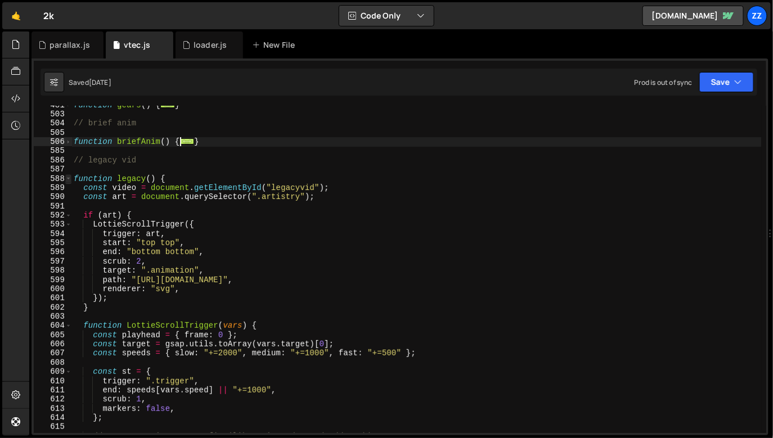
click at [67, 178] on span at bounding box center [68, 178] width 6 height 9
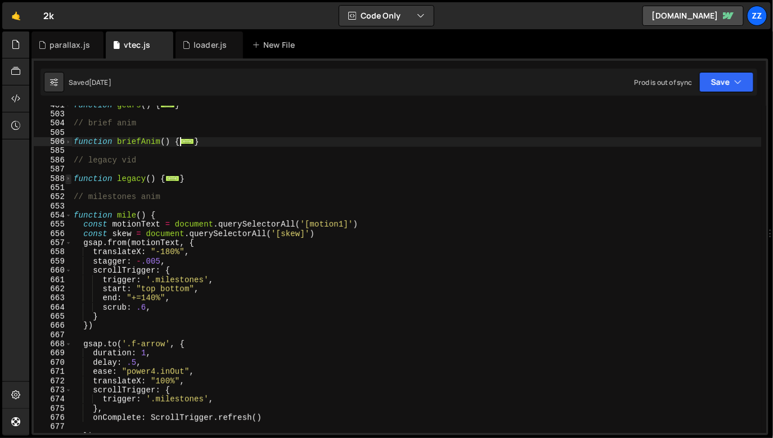
click at [67, 178] on span at bounding box center [68, 178] width 6 height 9
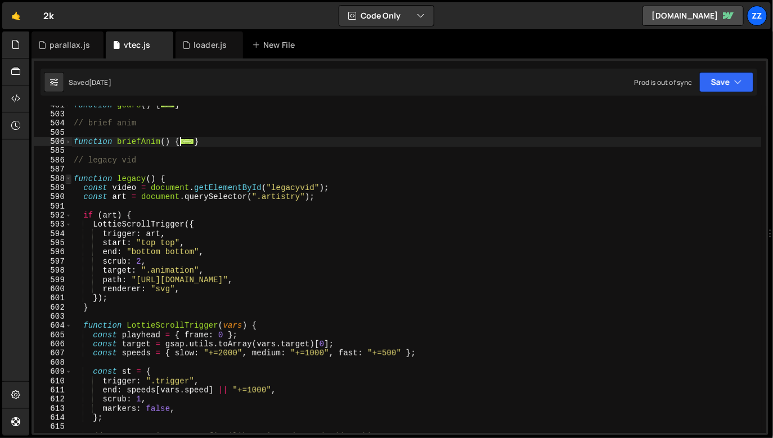
click at [67, 178] on span at bounding box center [68, 178] width 6 height 9
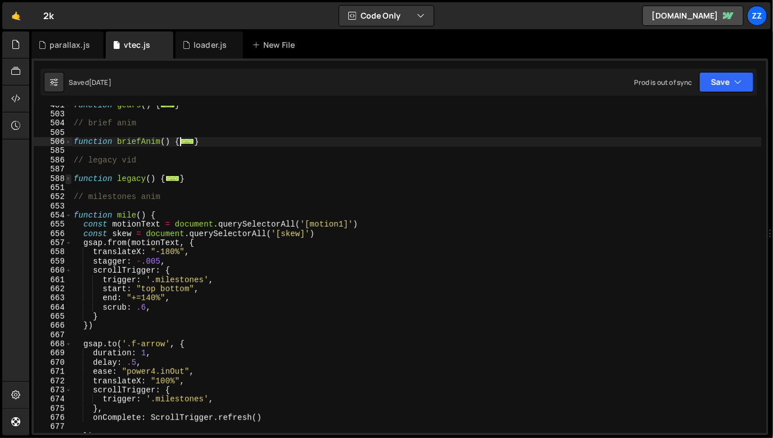
click at [67, 178] on span at bounding box center [68, 178] width 6 height 9
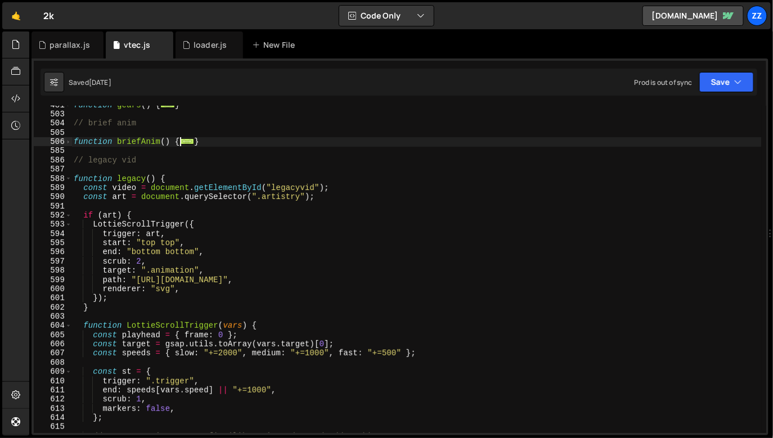
scroll to position [2723, 0]
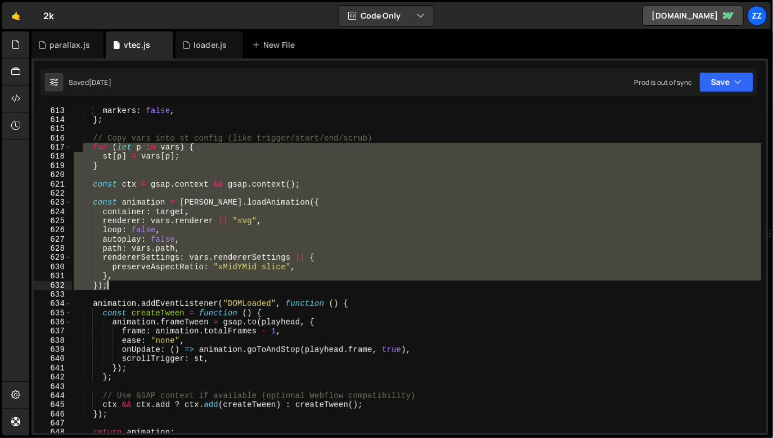
drag, startPoint x: 85, startPoint y: 149, endPoint x: 213, endPoint y: 288, distance: 189.0
click at [213, 288] on div "scrub : 1 , markers : false , } ; // Copy vars into st config (like trigger/sta…" at bounding box center [416, 268] width 690 height 342
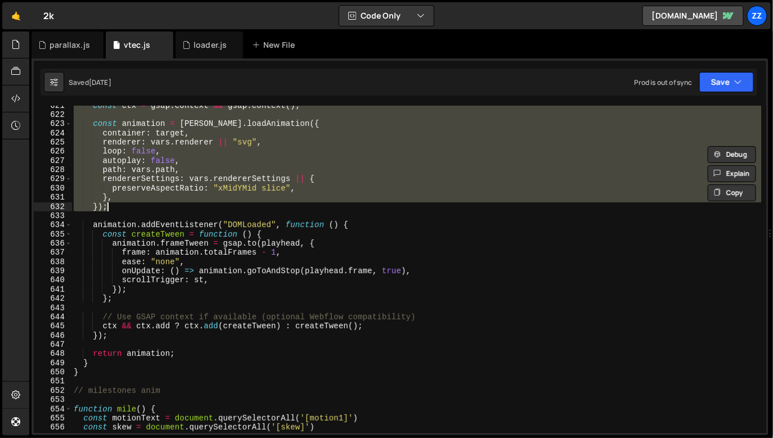
click at [210, 286] on div "const ctx = gsap . context && gsap . context ( ) ; const animation = [PERSON_NA…" at bounding box center [416, 272] width 690 height 342
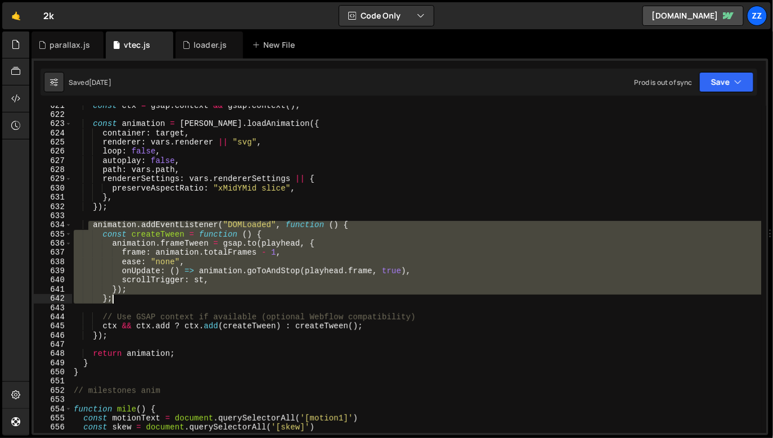
drag, startPoint x: 89, startPoint y: 224, endPoint x: 195, endPoint y: 301, distance: 131.2
click at [195, 301] on div "const ctx = gsap . context && gsap . context ( ) ; const animation = [PERSON_NA…" at bounding box center [416, 272] width 690 height 342
click at [195, 301] on div "const ctx = gsap . context && gsap . context ( ) ; const animation = [PERSON_NA…" at bounding box center [416, 269] width 690 height 327
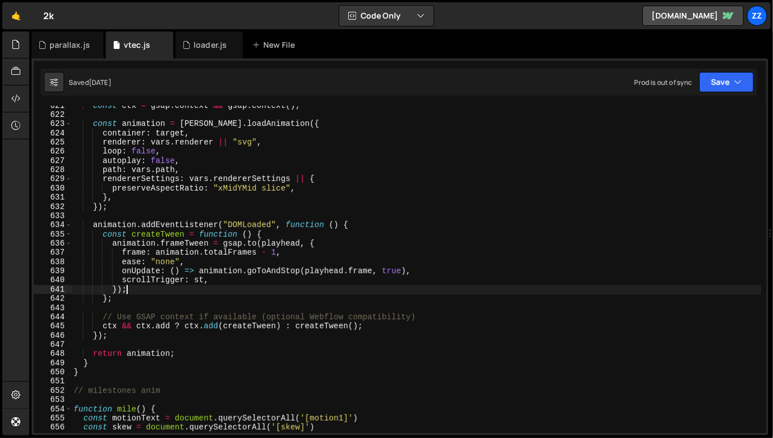
drag, startPoint x: 213, startPoint y: 285, endPoint x: 202, endPoint y: 283, distance: 11.4
click at [202, 283] on div "const ctx = gsap . context && gsap . context ( ) ; const animation = [PERSON_NA…" at bounding box center [416, 272] width 690 height 342
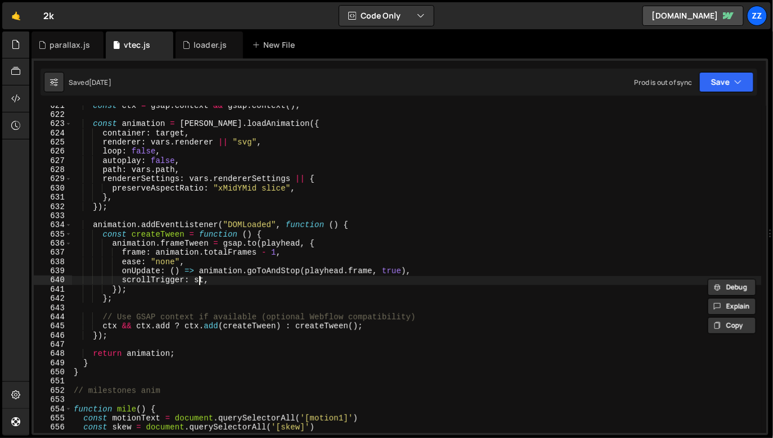
click at [201, 284] on div "const ctx = gsap . context && gsap . context ( ) ; const animation = [PERSON_NA…" at bounding box center [416, 272] width 690 height 342
drag, startPoint x: 192, startPoint y: 282, endPoint x: 209, endPoint y: 281, distance: 16.3
click at [209, 281] on div "const ctx = gsap . context && gsap . context ( ) ; const animation = [PERSON_NA…" at bounding box center [416, 272] width 690 height 342
click at [209, 281] on div "const ctx = gsap . context && gsap . context ( ) ; const animation = [PERSON_NA…" at bounding box center [416, 269] width 690 height 327
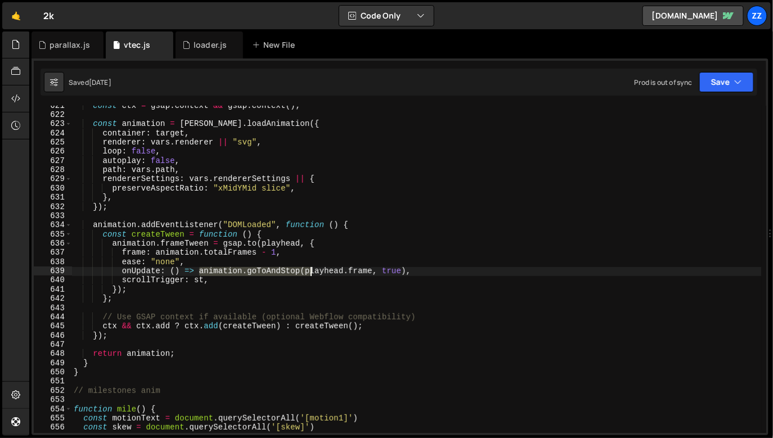
drag, startPoint x: 198, startPoint y: 270, endPoint x: 313, endPoint y: 274, distance: 114.2
click at [313, 274] on div "const ctx = gsap . context && gsap . context ( ) ; const animation = [PERSON_NA…" at bounding box center [416, 272] width 690 height 342
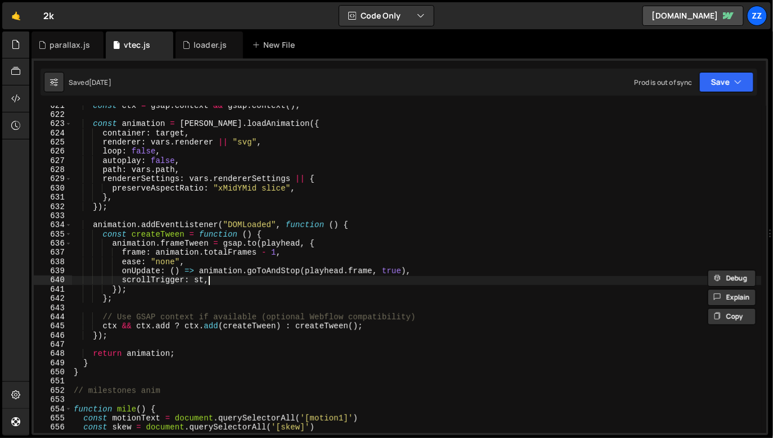
click at [313, 279] on div "const ctx = gsap . context && gsap . context ( ) ; const animation = [PERSON_NA…" at bounding box center [416, 272] width 690 height 342
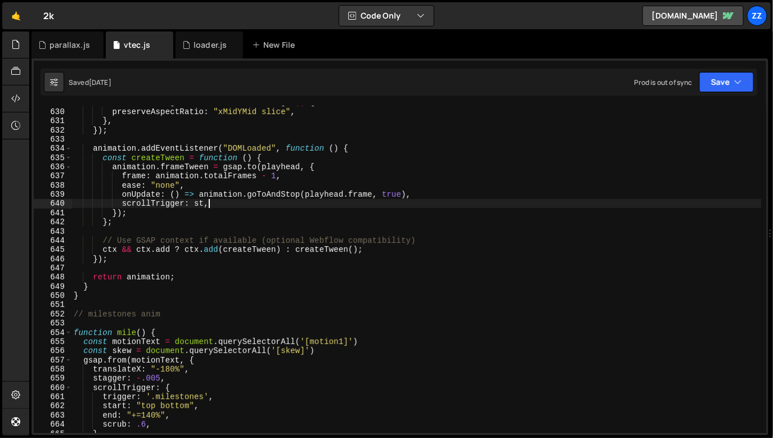
click at [205, 273] on div "rendererSettings : vars . rendererSettings || { preserveAspectRatio : "xMidYMid…" at bounding box center [416, 269] width 690 height 342
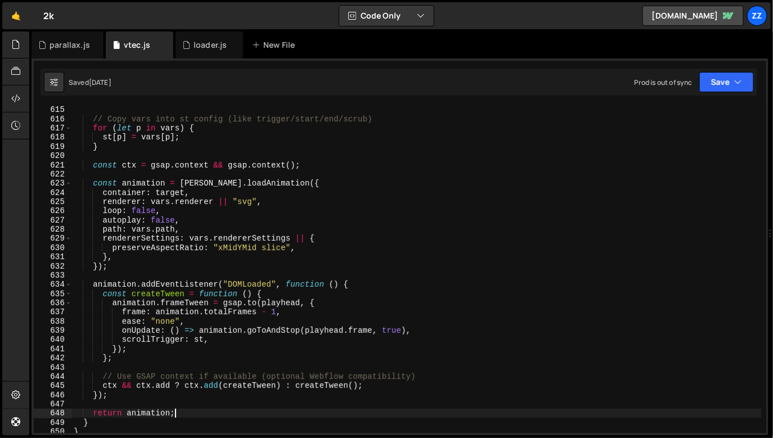
scroll to position [2742, 0]
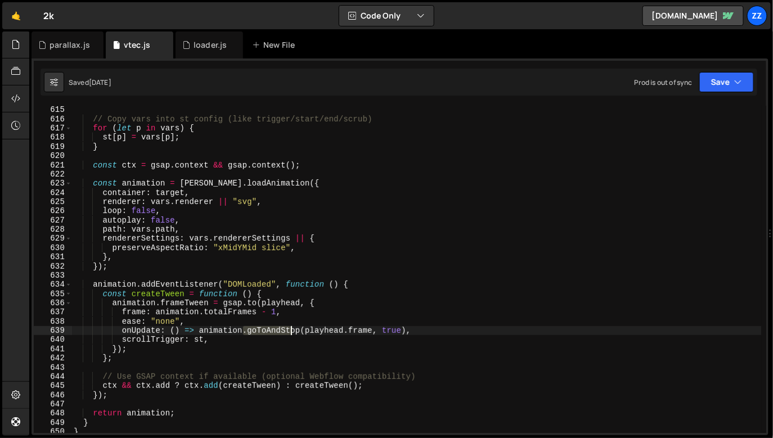
drag, startPoint x: 252, startPoint y: 331, endPoint x: 300, endPoint y: 333, distance: 47.8
click at [292, 334] on div "// Copy vars into st config (like trigger/start/end/scrub) for ( let p in vars …" at bounding box center [416, 276] width 690 height 342
click at [300, 333] on div "// Copy vars into st config (like trigger/start/end/scrub) for ( let p in vars …" at bounding box center [416, 276] width 690 height 342
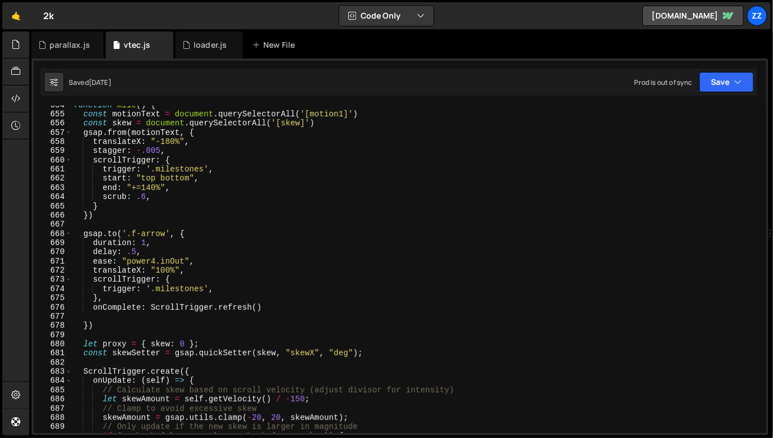
scroll to position [3081, 0]
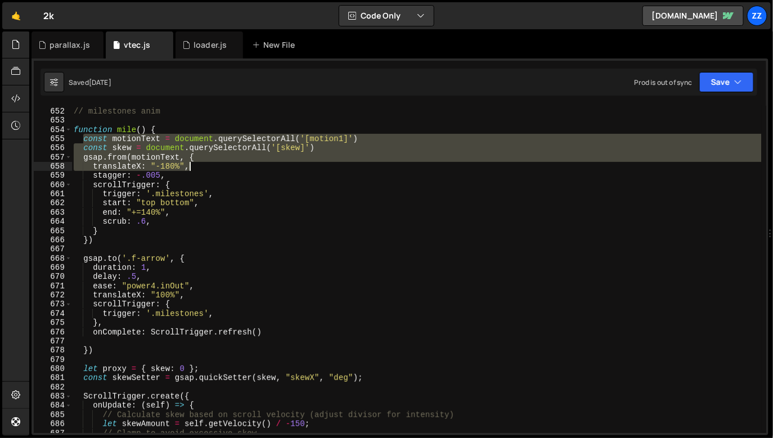
drag, startPoint x: 123, startPoint y: 145, endPoint x: 214, endPoint y: 165, distance: 93.7
click at [214, 165] on div "// milestones anim function mile ( ) { const motionText = document . querySelec…" at bounding box center [416, 268] width 690 height 342
click at [214, 165] on div "// milestones anim function mile ( ) { const motionText = document . querySelec…" at bounding box center [416, 269] width 690 height 327
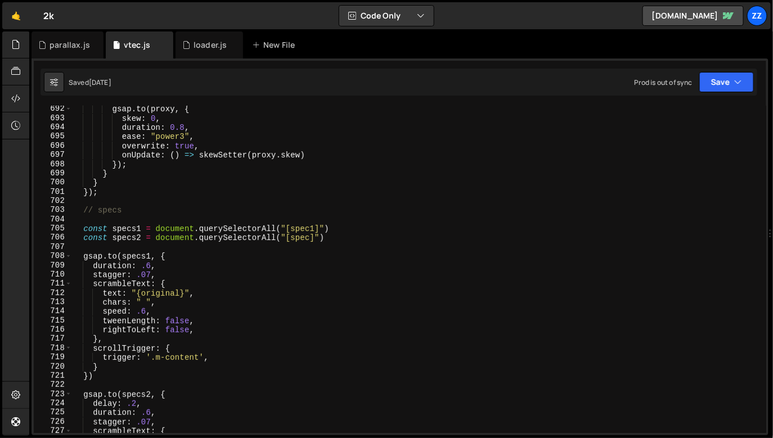
scroll to position [3476, 0]
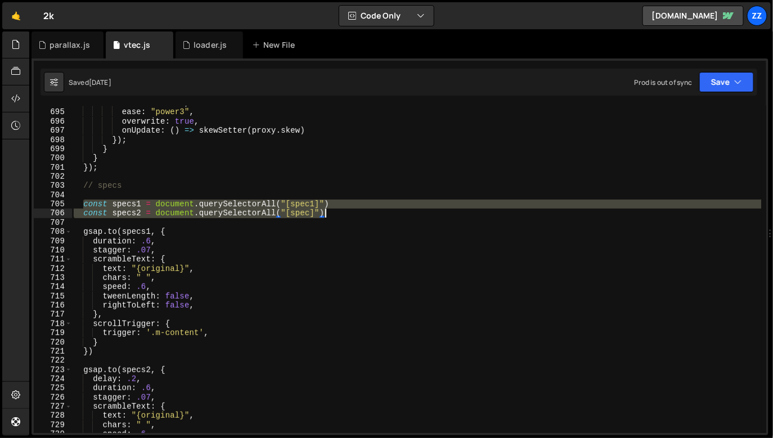
drag, startPoint x: 83, startPoint y: 201, endPoint x: 349, endPoint y: 215, distance: 265.8
click at [349, 215] on div "duration : 0.8 , ease : "power3" , overwrite : true , onUpdate : ( ) => skewSet…" at bounding box center [416, 269] width 690 height 342
click at [349, 215] on div "duration : 0.8 , ease : "power3" , overwrite : true , onUpdate : ( ) => skewSet…" at bounding box center [416, 269] width 690 height 327
drag, startPoint x: 349, startPoint y: 215, endPoint x: 74, endPoint y: 201, distance: 275.3
click at [74, 201] on div "duration : 0.8 , ease : "power3" , overwrite : true , onUpdate : ( ) => skewSet…" at bounding box center [416, 269] width 690 height 342
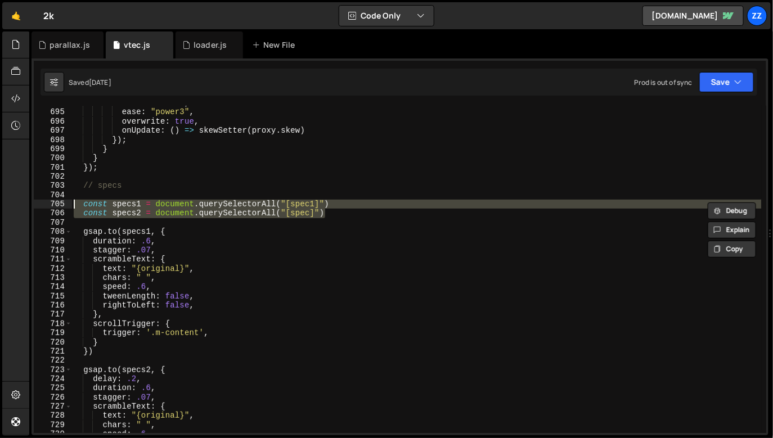
click at [116, 208] on div "duration : 0.8 , ease : "power3" , overwrite : true , onUpdate : ( ) => skewSet…" at bounding box center [416, 269] width 690 height 327
type textarea "const specs1 = document.querySelectorAll("[spec1]")"
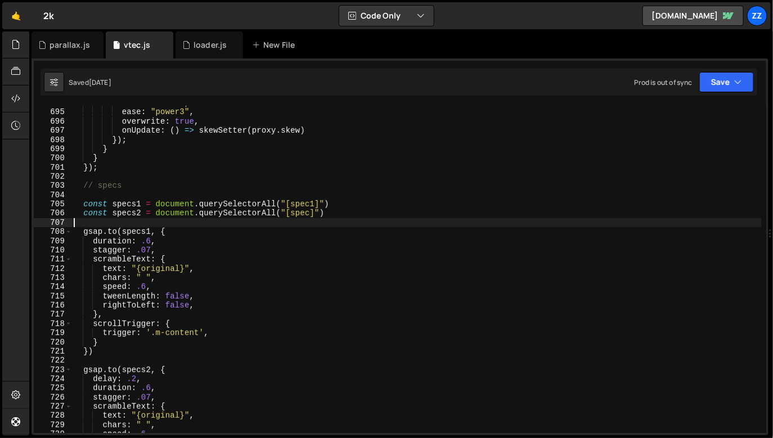
click at [351, 225] on div "duration : 0.8 , ease : "power3" , overwrite : true , onUpdate : ( ) => skewSet…" at bounding box center [416, 269] width 690 height 342
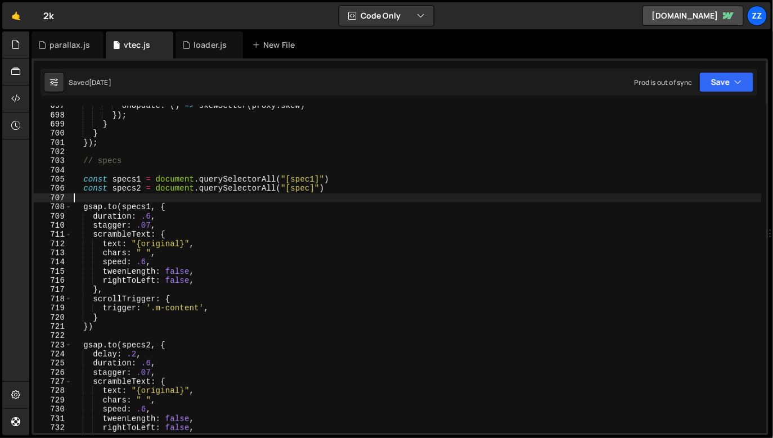
scroll to position [3685, 0]
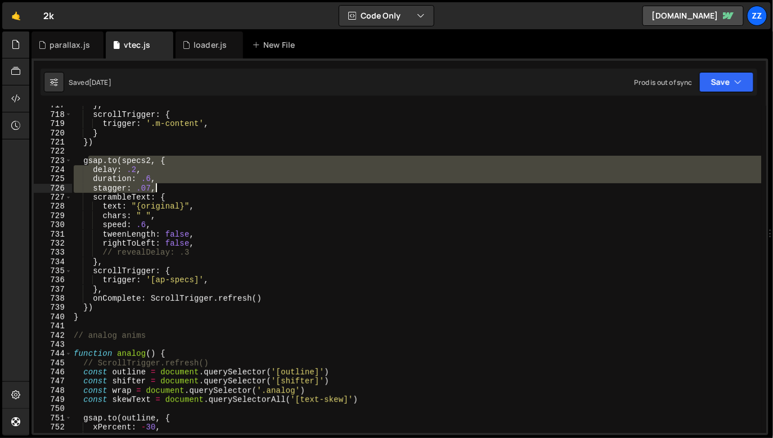
drag, startPoint x: 145, startPoint y: 176, endPoint x: 237, endPoint y: 207, distance: 96.7
click at [237, 207] on div "} , scrollTrigger : { trigger : '.m-content' , } }) gsap . to ( specs2 , { dela…" at bounding box center [416, 272] width 690 height 342
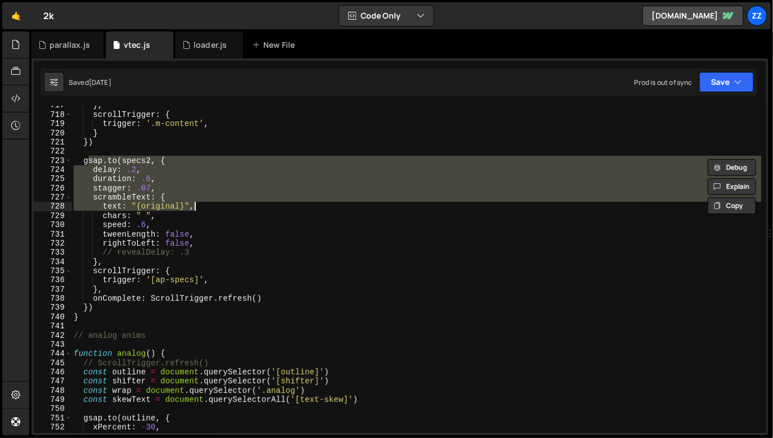
click at [237, 207] on div "} , scrollTrigger : { trigger : '.m-content' , } }) gsap . to ( specs2 , { dela…" at bounding box center [416, 269] width 690 height 327
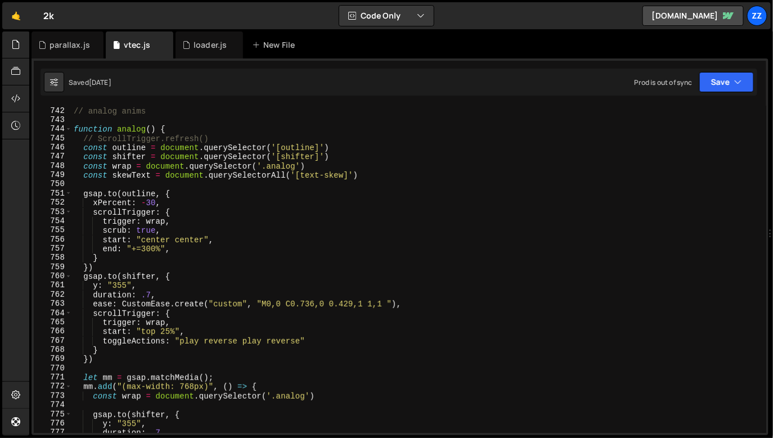
scroll to position [3909, 0]
click at [65, 125] on span at bounding box center [68, 128] width 6 height 9
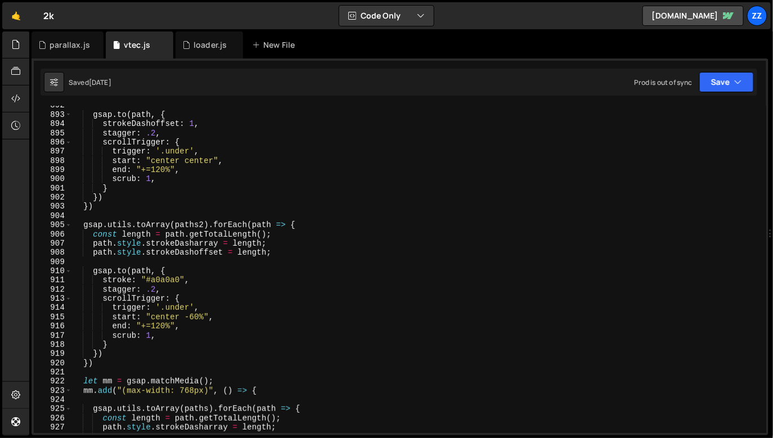
scroll to position [4306, 0]
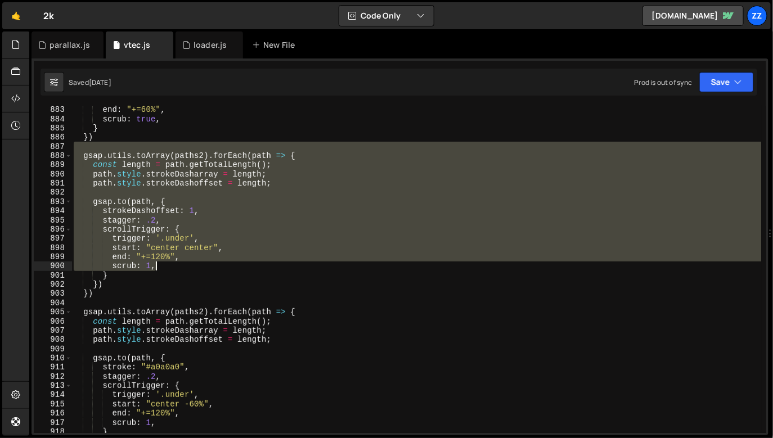
drag, startPoint x: 237, startPoint y: 190, endPoint x: 291, endPoint y: 274, distance: 99.7
click at [291, 274] on div "end : "+=60%" , scrub : true , } }) gsap . utils . toArray ( paths2 ) . forEach…" at bounding box center [416, 276] width 690 height 342
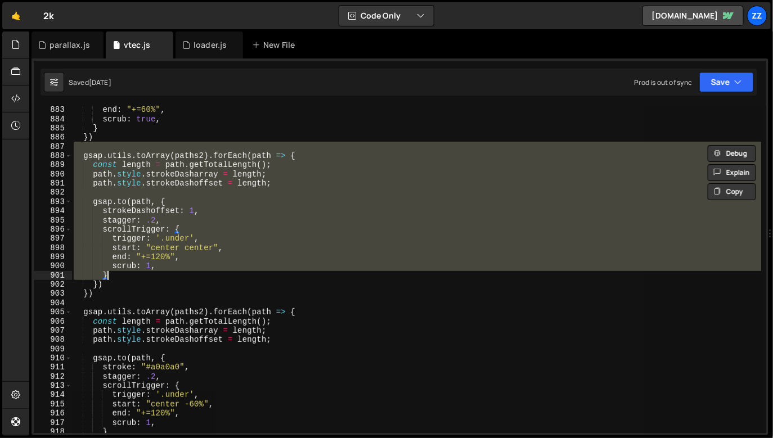
click at [291, 274] on div "end : "+=60%" , scrub : true , } }) gsap . utils . toArray ( paths2 ) . forEach…" at bounding box center [416, 269] width 690 height 327
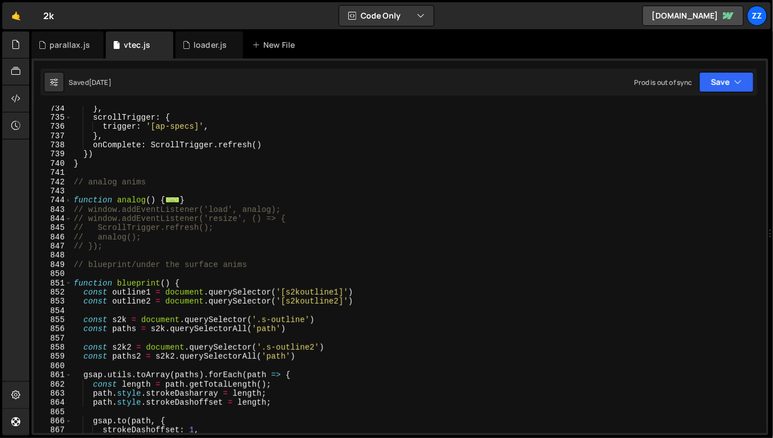
scroll to position [3850, 0]
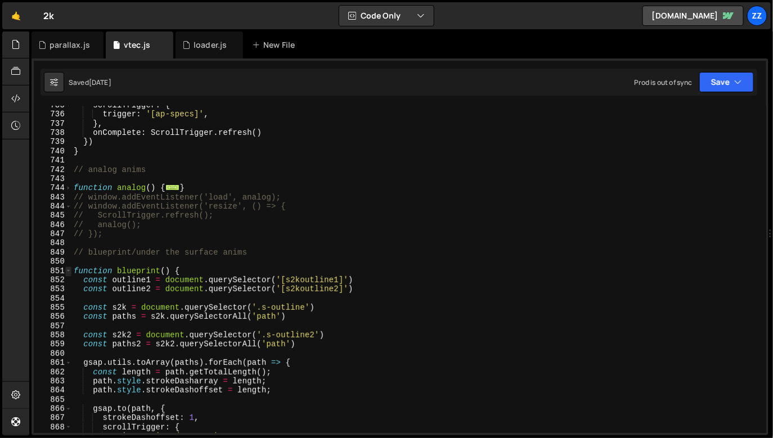
click at [69, 269] on span at bounding box center [68, 271] width 6 height 9
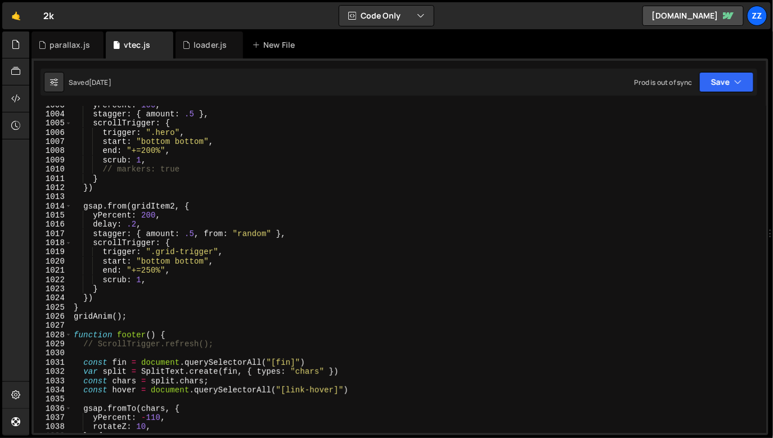
scroll to position [3963, 0]
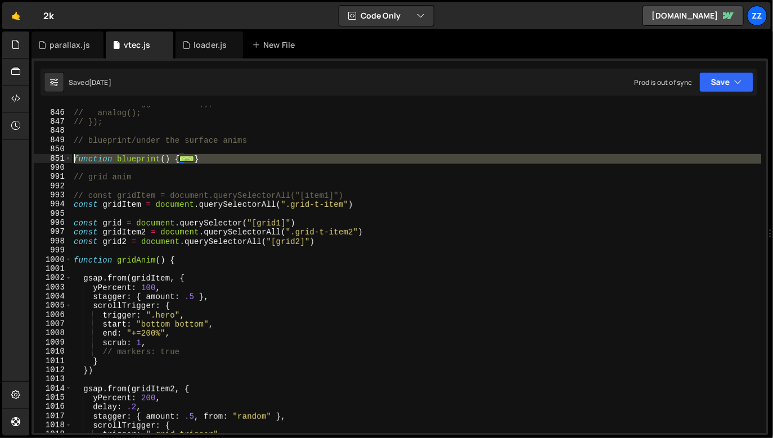
click at [62, 159] on div "851" at bounding box center [53, 158] width 38 height 9
click at [64, 159] on div "851" at bounding box center [53, 158] width 38 height 9
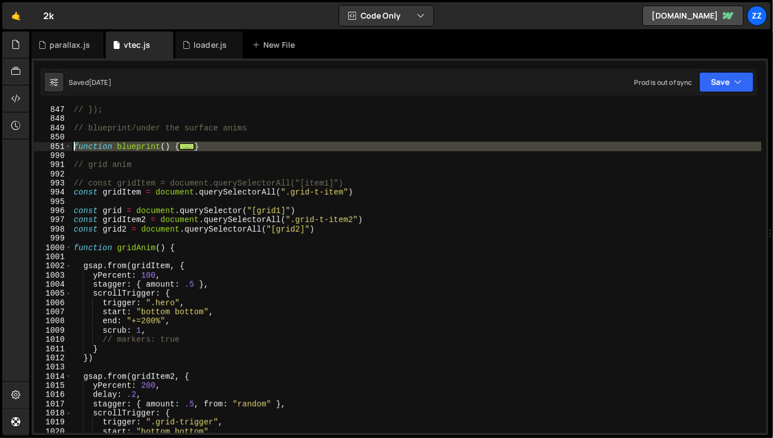
scroll to position [3975, 0]
click at [161, 150] on div "// }); // blueprint/under the surface anims function blueprint ( ) { ... } // g…" at bounding box center [416, 269] width 690 height 327
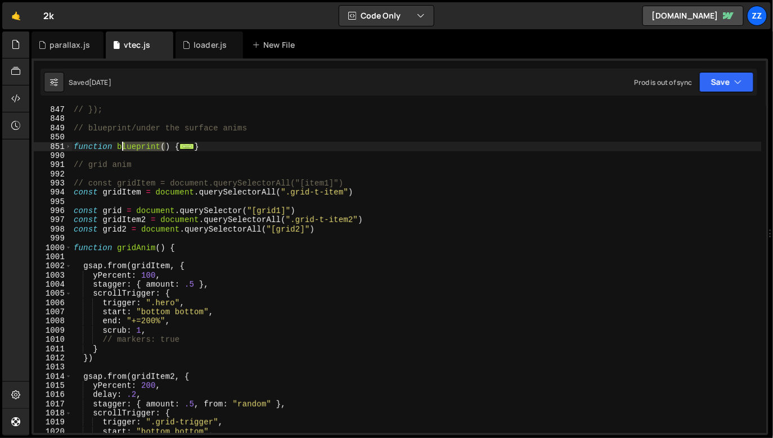
drag, startPoint x: 165, startPoint y: 149, endPoint x: 121, endPoint y: 148, distance: 43.9
click at [121, 148] on div "// }); // blueprint/under the surface anims function blueprint ( ) { ... } // g…" at bounding box center [416, 276] width 690 height 342
click at [121, 148] on div "// }); // blueprint/under the surface anims function blueprint ( ) { ... } // g…" at bounding box center [416, 269] width 690 height 327
drag, startPoint x: 117, startPoint y: 150, endPoint x: 162, endPoint y: 150, distance: 45.0
click at [162, 150] on div "// }); // blueprint/under the surface anims function blueprint ( ) { ... } // g…" at bounding box center [416, 276] width 690 height 342
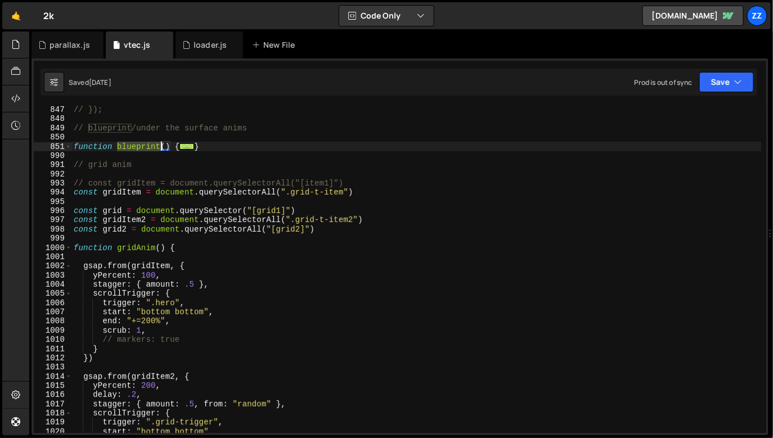
click at [162, 150] on div "// }); // blueprint/under the surface anims function blueprint ( ) { ... } // g…" at bounding box center [416, 269] width 690 height 327
click at [175, 189] on div "// }); // blueprint/under the surface anims function blueprint ( ) { ... } // g…" at bounding box center [416, 276] width 690 height 342
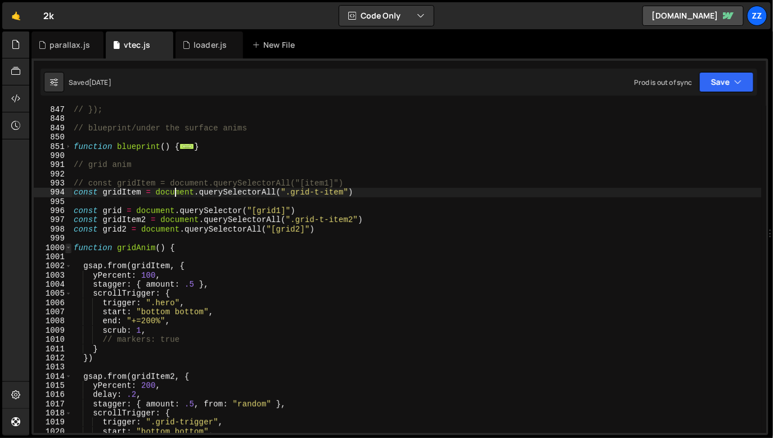
click at [69, 249] on span at bounding box center [68, 247] width 6 height 9
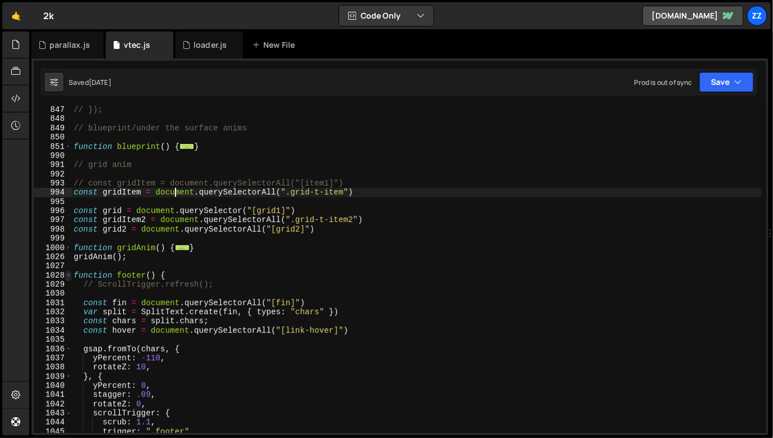
click at [69, 273] on span at bounding box center [68, 275] width 6 height 9
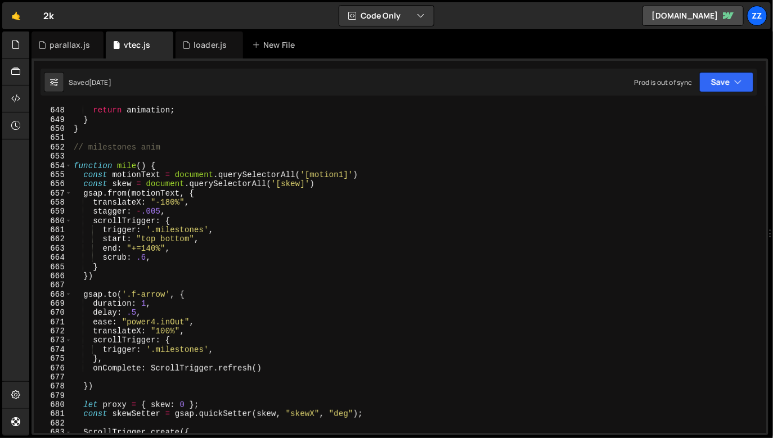
scroll to position [2956, 0]
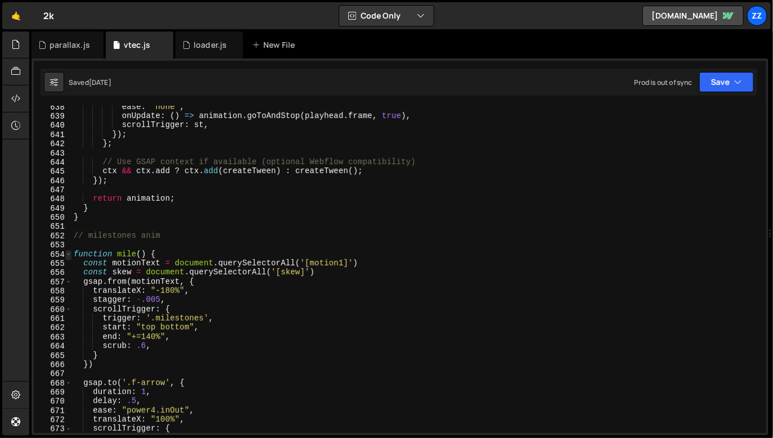
click at [70, 256] on span at bounding box center [68, 254] width 6 height 9
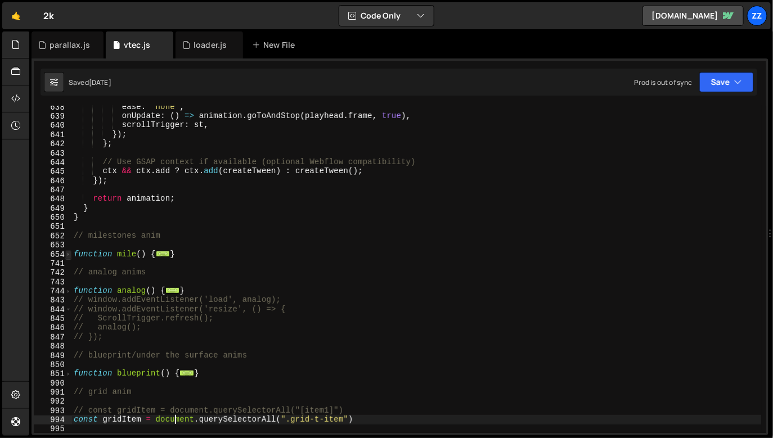
click at [70, 256] on span at bounding box center [68, 254] width 6 height 9
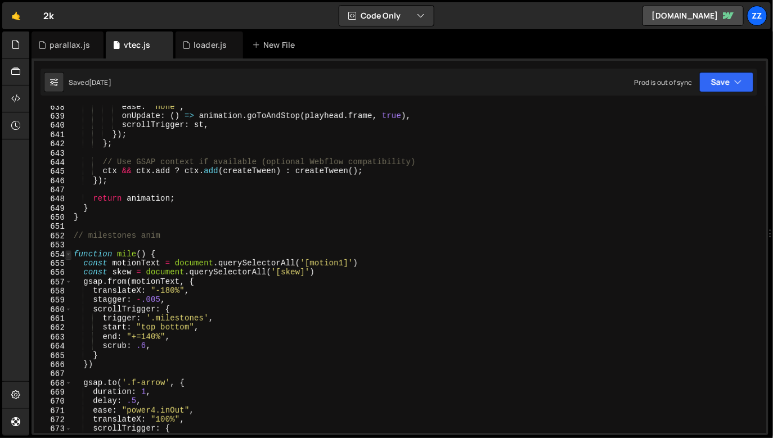
click at [70, 256] on span at bounding box center [68, 254] width 6 height 9
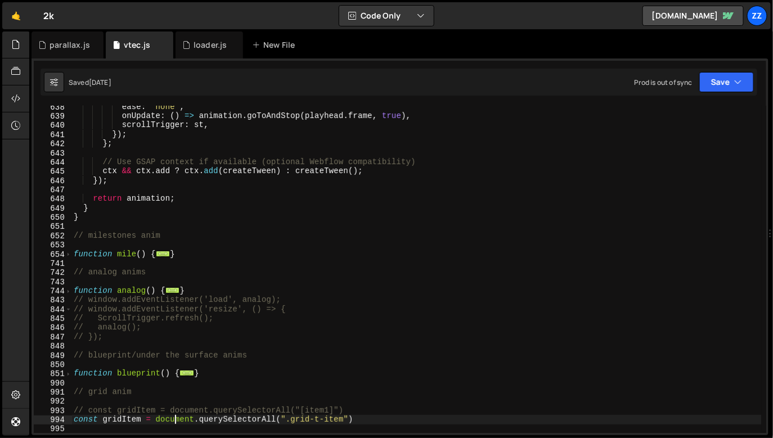
click at [134, 258] on div "ease : "none" , onUpdate : ( ) => animation . goToAndStop ( playhead . frame , …" at bounding box center [416, 273] width 690 height 342
type textarea "function mile() {"
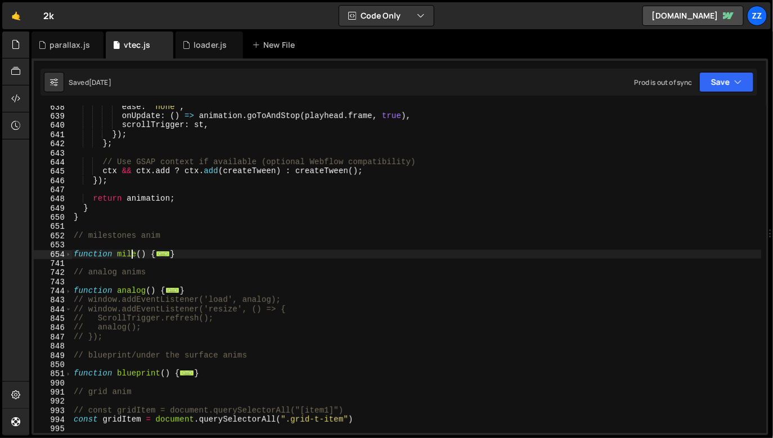
click at [144, 255] on div "ease : "none" , onUpdate : ( ) => animation . goToAndStop ( playhead . frame , …" at bounding box center [416, 273] width 690 height 342
click at [137, 255] on div "ease : "none" , onUpdate : ( ) => animation . goToAndStop ( playhead . frame , …" at bounding box center [416, 273] width 690 height 342
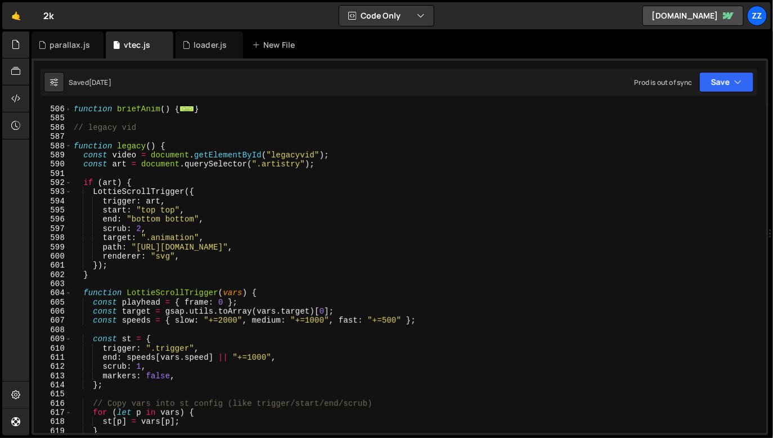
scroll to position [2367, 0]
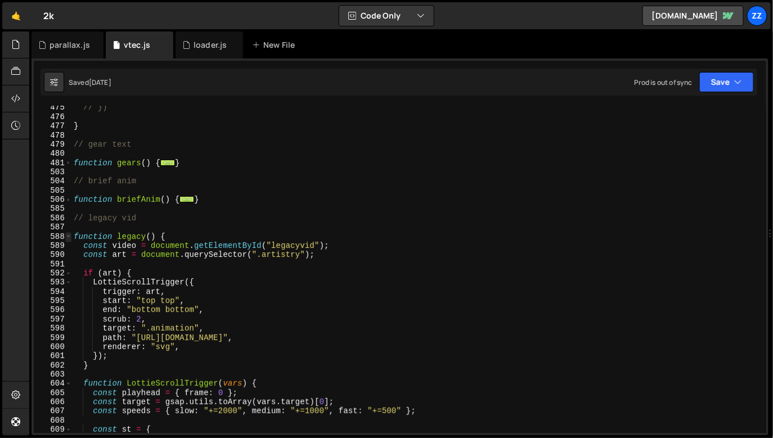
click at [67, 239] on span at bounding box center [68, 236] width 6 height 9
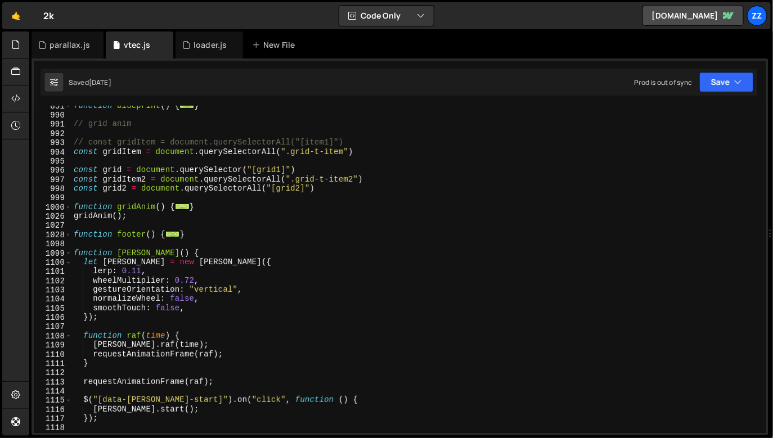
scroll to position [2654, 0]
click at [68, 255] on span at bounding box center [68, 253] width 6 height 9
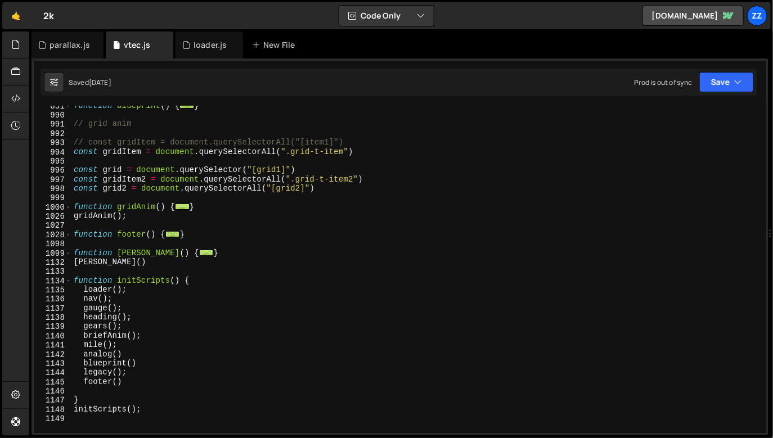
scroll to position [2706, 0]
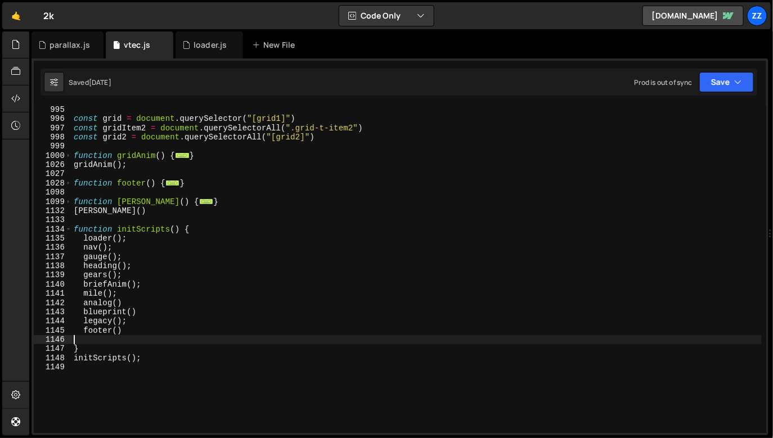
click at [109, 339] on div "const grid = document . querySelector ( "[grid1]" ) const gridItem2 = document …" at bounding box center [416, 276] width 690 height 342
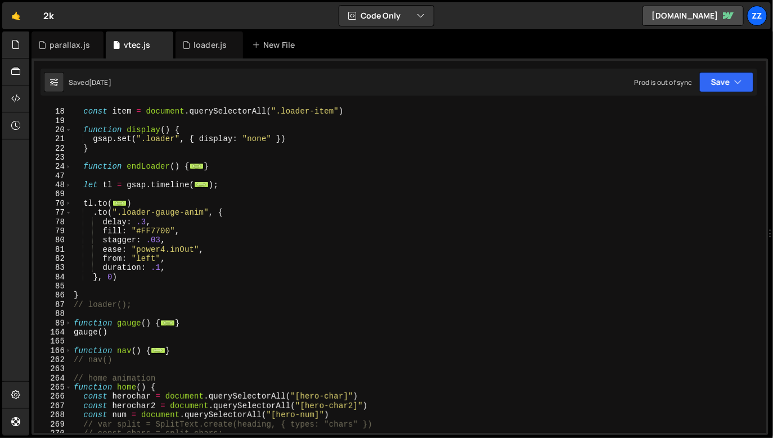
scroll to position [0, 0]
